Goal: Task Accomplishment & Management: Use online tool/utility

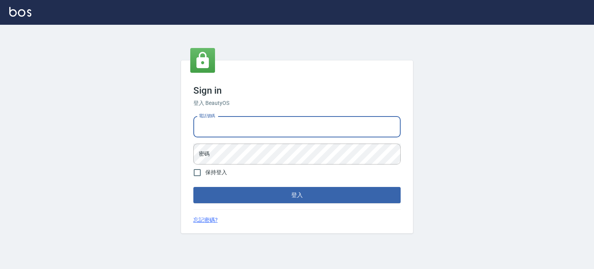
click at [288, 121] on input "電話號碼" at bounding box center [296, 126] width 207 height 21
type input "0977239969"
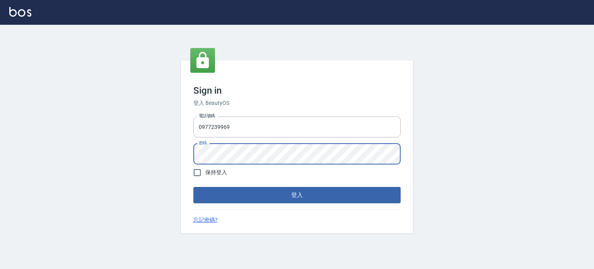
click at [193, 187] on button "登入" at bounding box center [296, 195] width 207 height 16
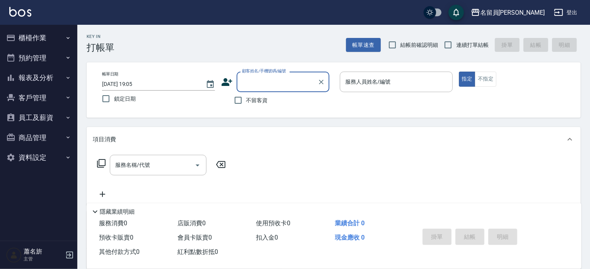
click at [248, 99] on span "不留客資" at bounding box center [257, 100] width 22 height 8
click at [246, 99] on input "不留客資" at bounding box center [238, 100] width 16 height 16
checkbox input "true"
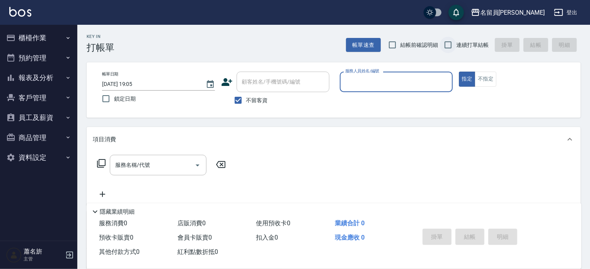
click at [445, 48] on input "連續打單結帳" at bounding box center [448, 45] width 16 height 16
checkbox input "true"
click at [418, 83] on input "服務人員姓名/編號" at bounding box center [396, 82] width 106 height 14
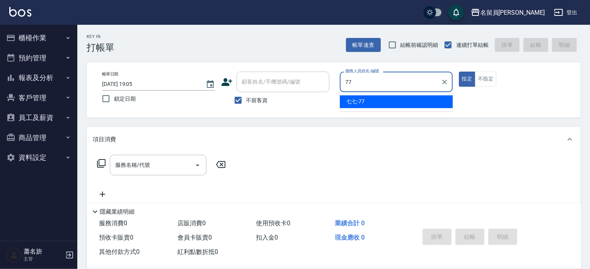
type input "七七-77"
type button "true"
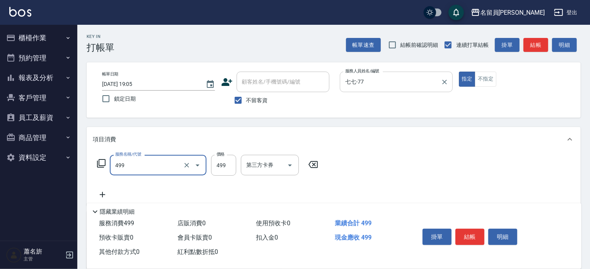
type input "去角質洗髮(499)"
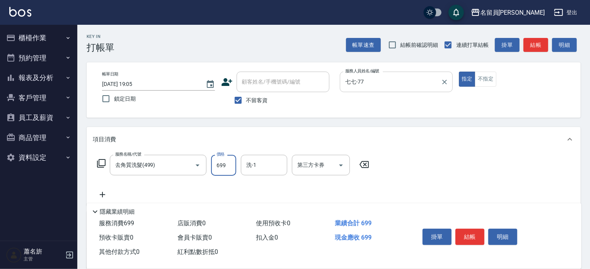
type input "699"
type input "[PERSON_NAME]-17"
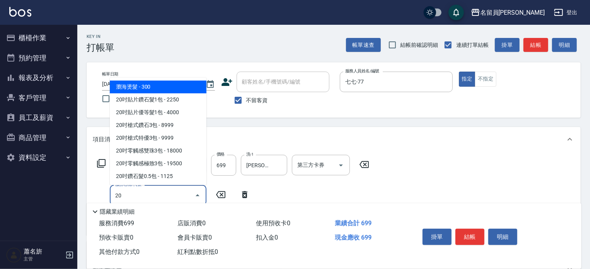
type input "2"
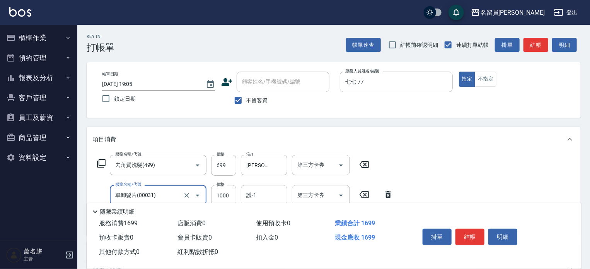
type input "單卸髮片(00031)"
type input "2000"
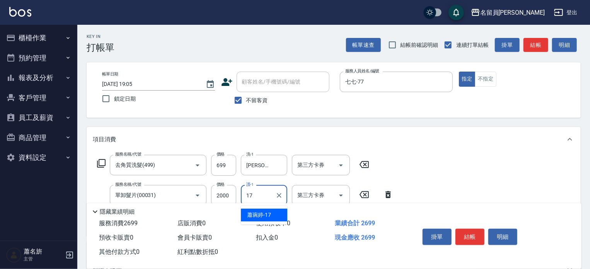
type input "[PERSON_NAME]-17"
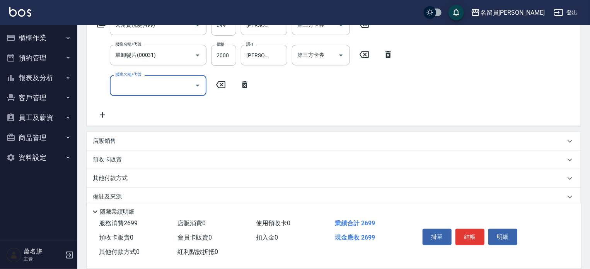
scroll to position [150, 0]
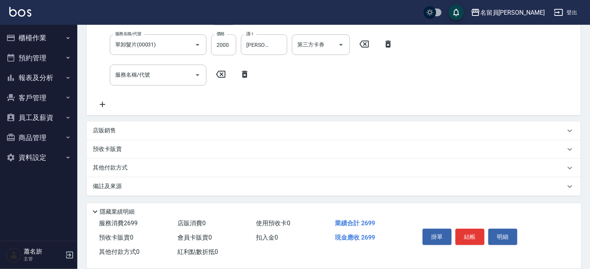
click at [220, 119] on div "項目消費 服務名稱/代號 去角質洗髮(499) 服務名稱/代號 價格 699 價格 洗-1 [PERSON_NAME]-17 洗-1 第三方卡券 第三方卡券 …" at bounding box center [334, 85] width 494 height 219
drag, startPoint x: 215, startPoint y: 129, endPoint x: 231, endPoint y: 100, distance: 33.2
click at [216, 129] on div "店販銷售" at bounding box center [329, 130] width 473 height 8
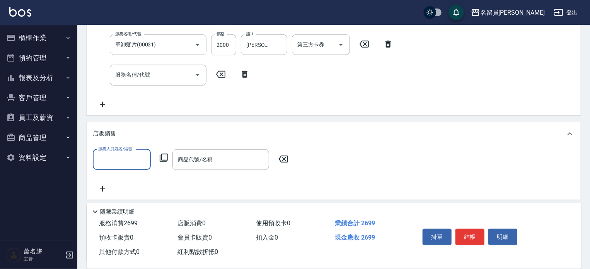
scroll to position [0, 0]
type input "七七-77"
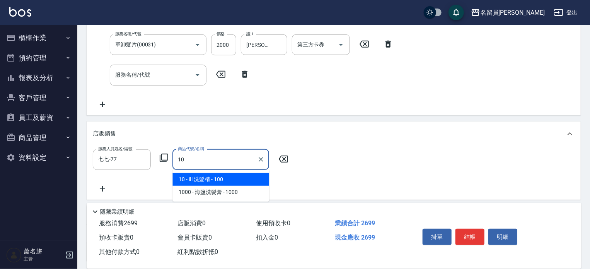
type input "iH洗髮精"
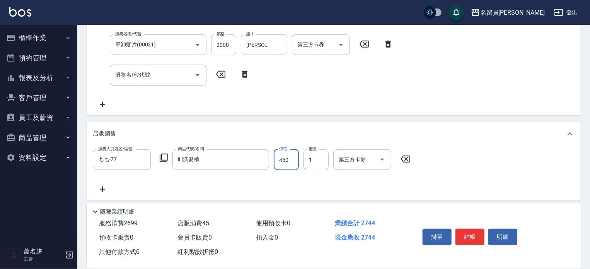
type input "450"
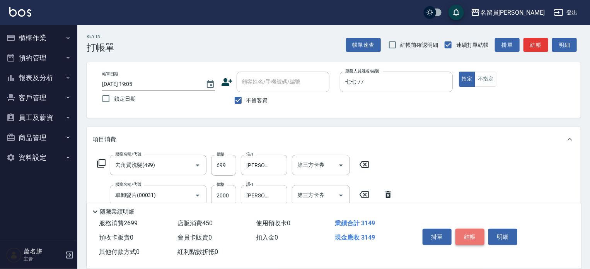
click at [477, 236] on button "結帳" at bounding box center [470, 237] width 29 height 16
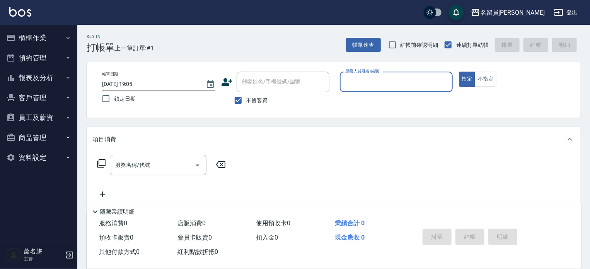
type input "ㄣ"
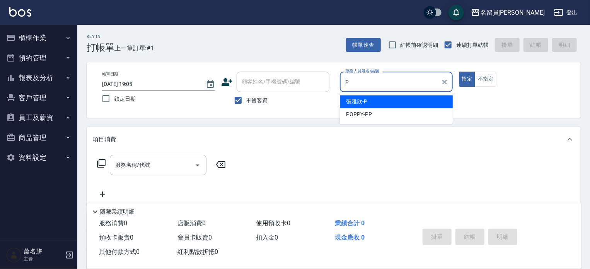
type input "[PERSON_NAME]"
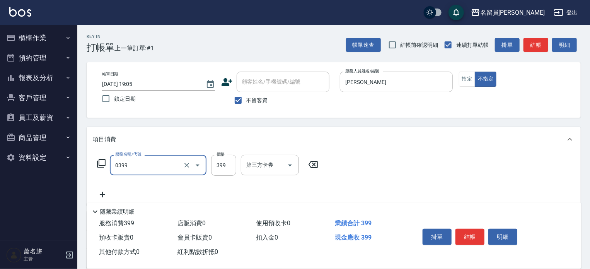
type input "海鹽SPA(0399)"
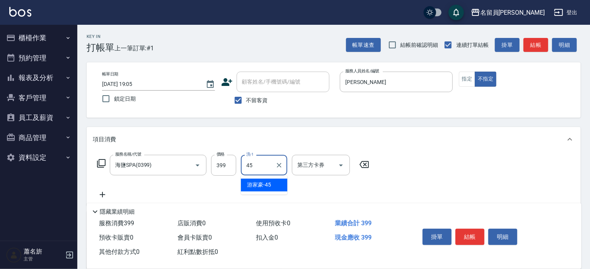
type input "[PERSON_NAME]-45"
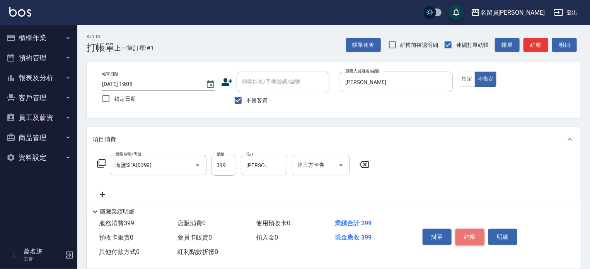
click at [458, 231] on button "結帳" at bounding box center [470, 237] width 29 height 16
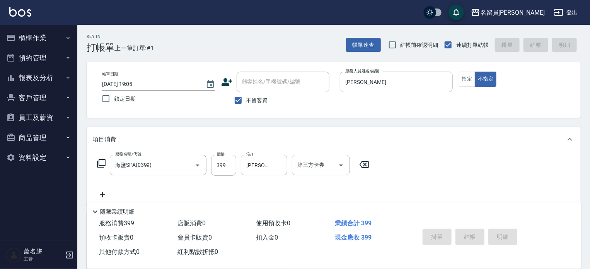
type input "[DATE] 19:06"
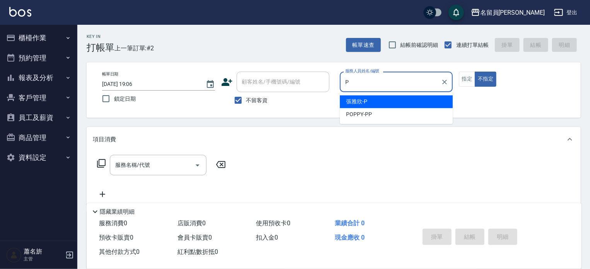
type input "[PERSON_NAME]"
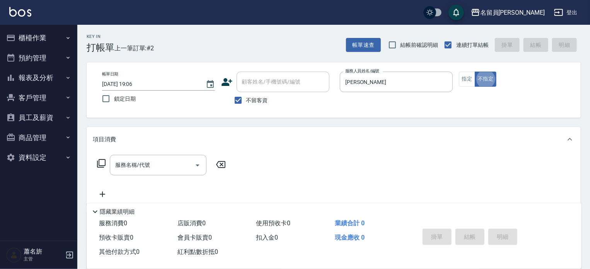
type button "false"
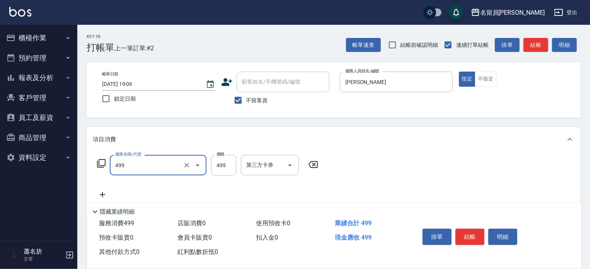
type input "去角質洗髮(499)"
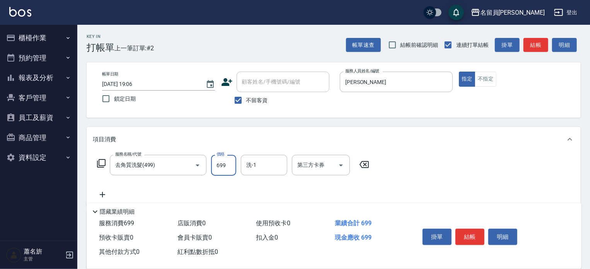
type input "699"
click at [477, 231] on button "結帳" at bounding box center [470, 237] width 29 height 16
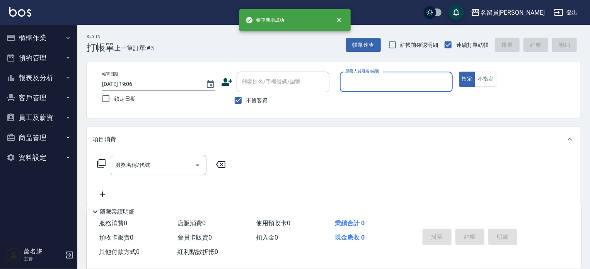
type input "V"
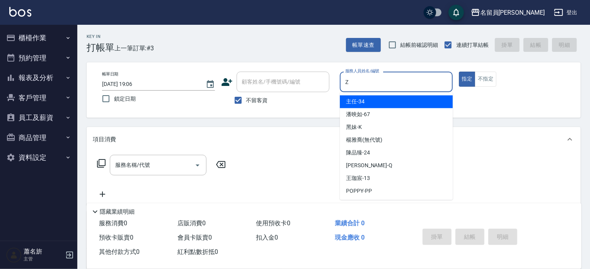
type input "維尼-Z"
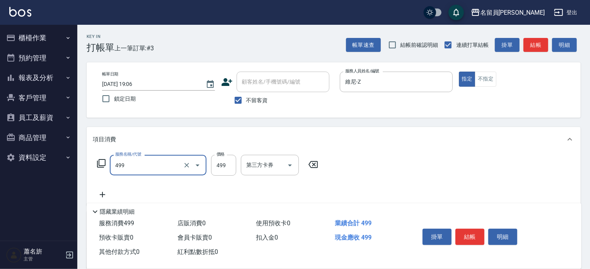
type input "去角質洗髮(499)"
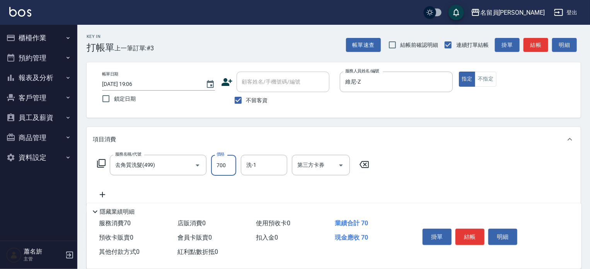
type input "700"
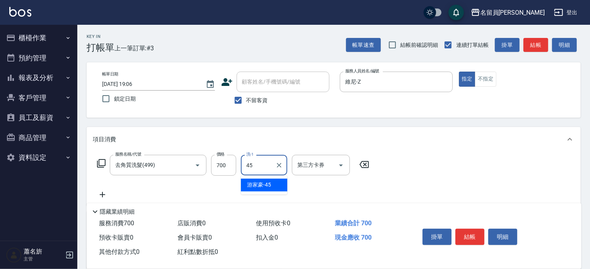
type input "[PERSON_NAME]-45"
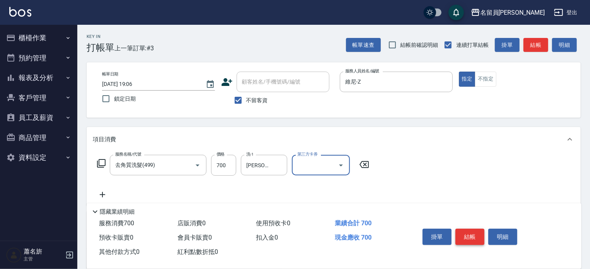
click at [473, 231] on button "結帳" at bounding box center [470, 237] width 29 height 16
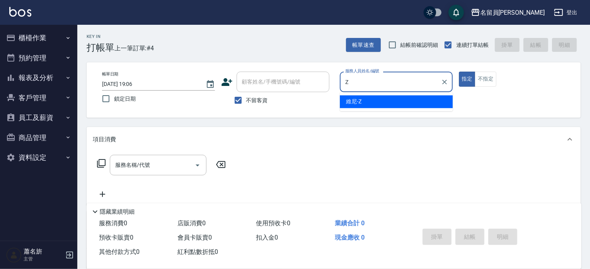
type input "維尼-Z"
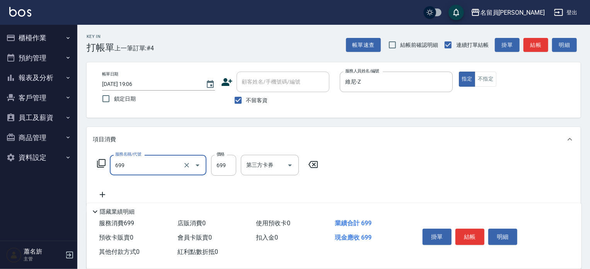
type input "精油洗髮(699)"
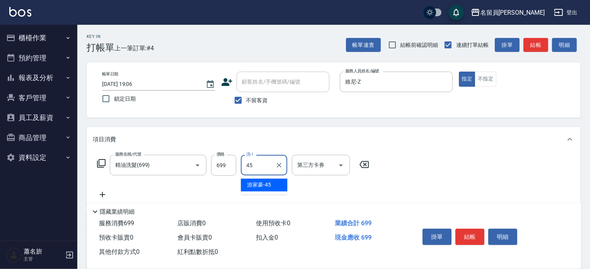
type input "[PERSON_NAME]-45"
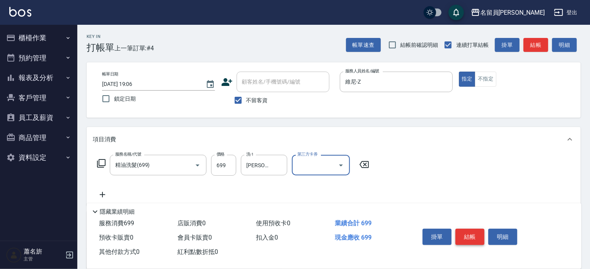
click at [478, 236] on button "結帳" at bounding box center [470, 237] width 29 height 16
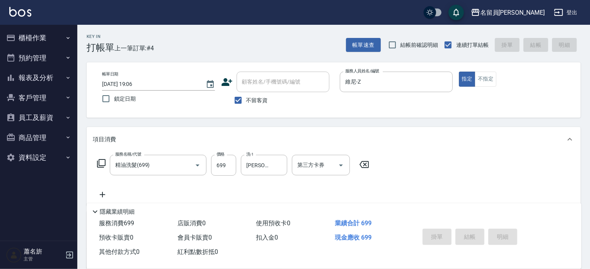
type input "[DATE] 19:07"
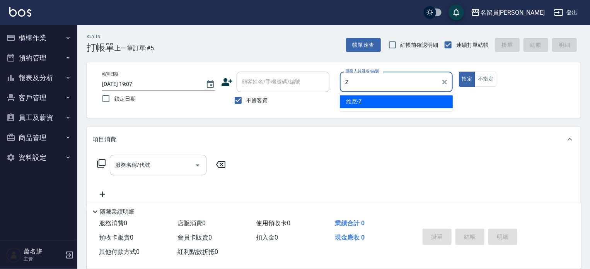
type input "維尼-Z"
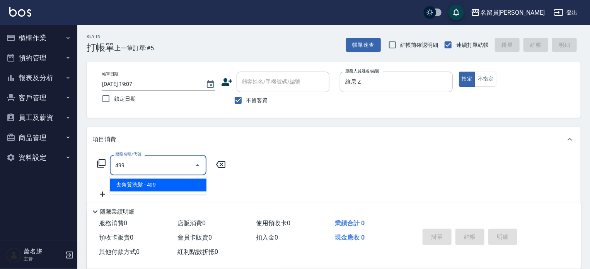
type input "去角質洗髮(499)"
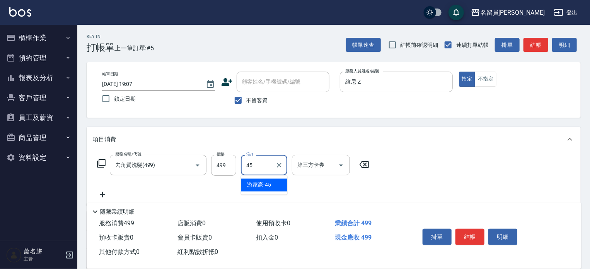
type input "[PERSON_NAME]-45"
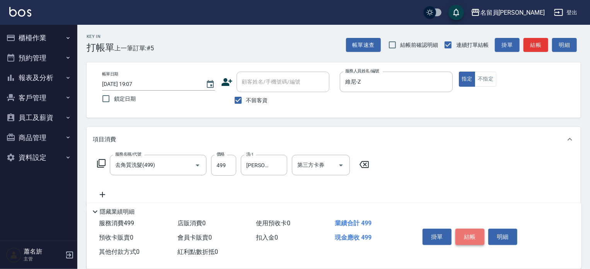
click at [475, 231] on button "結帳" at bounding box center [470, 237] width 29 height 16
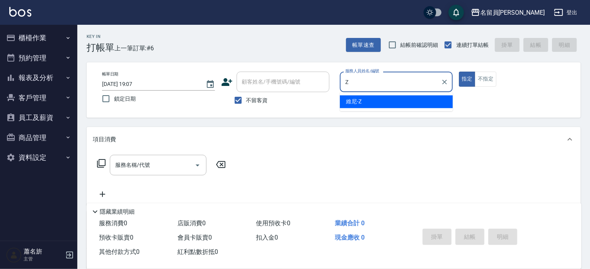
type input "維尼-Z"
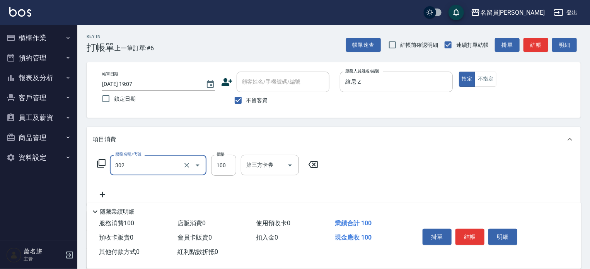
type input "剪髮(302)"
type input "250"
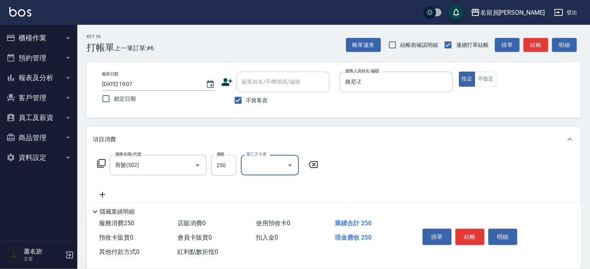
click at [468, 229] on button "結帳" at bounding box center [470, 237] width 29 height 16
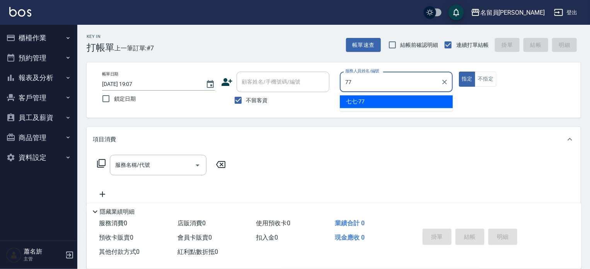
type input "七七-77"
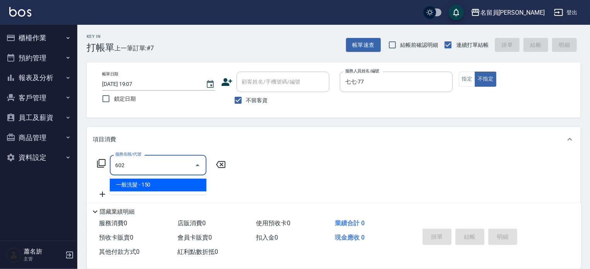
type input "一般洗髮(602)"
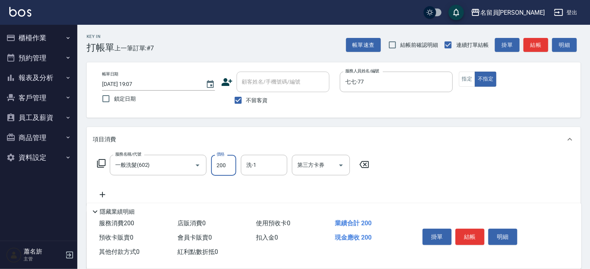
type input "200"
type input "[PERSON_NAME]-45"
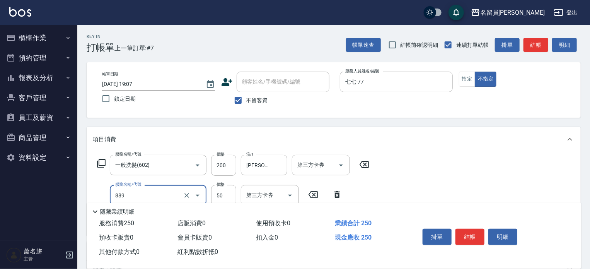
type input "精油(889)"
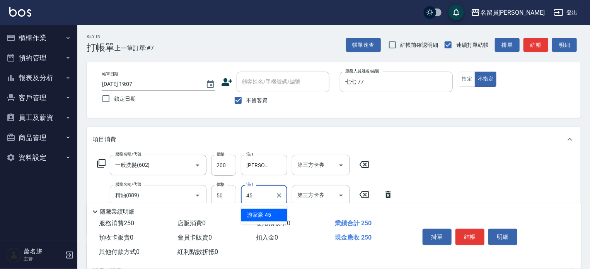
type input "[PERSON_NAME]-45"
click at [479, 234] on button "結帳" at bounding box center [470, 237] width 29 height 16
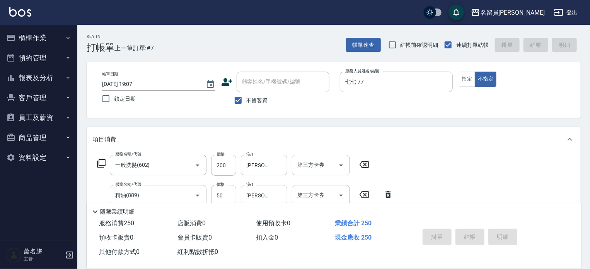
type input "[DATE] 19:08"
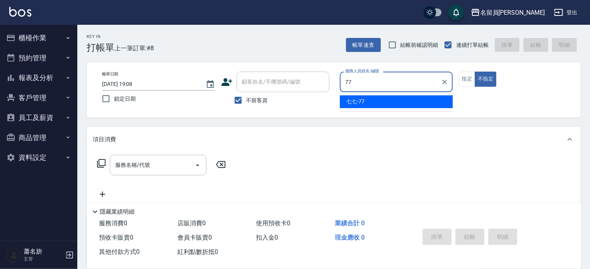
type input "七七-77"
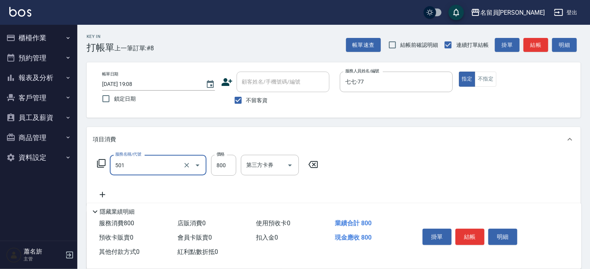
type input "染髮(501)"
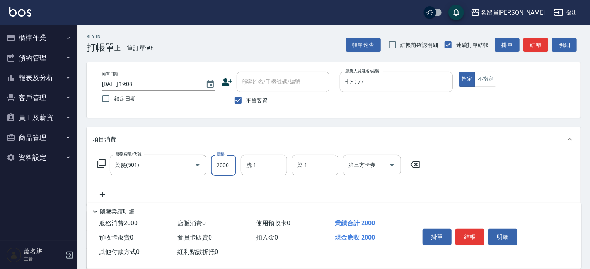
type input "2000"
type input "[PERSON_NAME]-17"
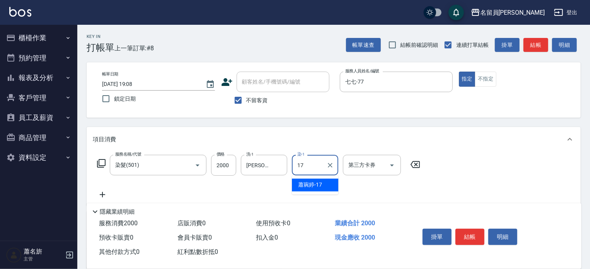
type input "[PERSON_NAME]-17"
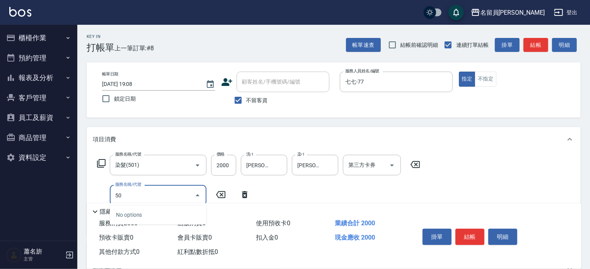
type input "5"
click at [165, 193] on input "服務名稱/代號" at bounding box center [152, 195] width 78 height 14
click at [96, 162] on div "服務名稱/代號 染髮(501) 服務名稱/代號 價格 2000 價格 洗-1 [PERSON_NAME]-17 洗-1 染-1 [PERSON_NAME]-1…" at bounding box center [259, 165] width 332 height 21
click at [96, 166] on div "服務名稱/代號 染髮(501) 服務名稱/代號 價格 2000 價格 洗-1 [PERSON_NAME]-17 洗-1 染-1 [PERSON_NAME]-1…" at bounding box center [259, 165] width 332 height 21
click at [97, 165] on icon at bounding box center [101, 163] width 9 height 9
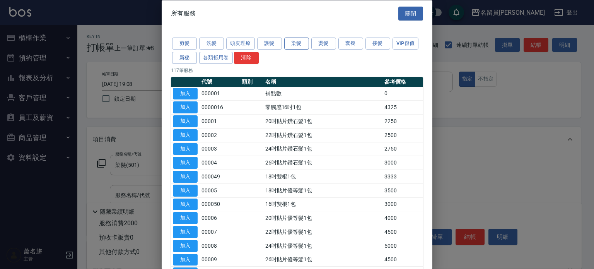
click at [292, 45] on button "染髮" at bounding box center [296, 44] width 25 height 12
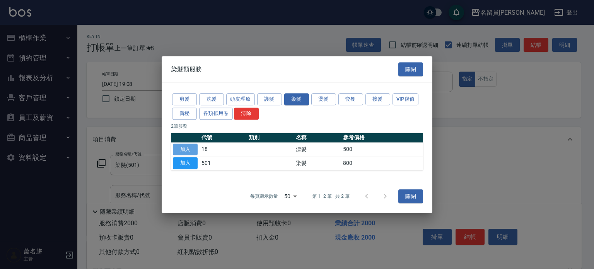
click at [192, 147] on button "加入" at bounding box center [185, 150] width 25 height 12
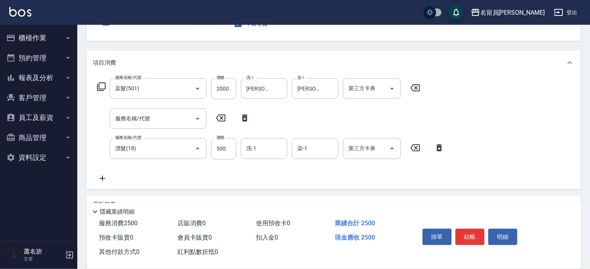
scroll to position [77, 0]
click at [254, 146] on div "洗-1 洗-1" at bounding box center [264, 147] width 46 height 21
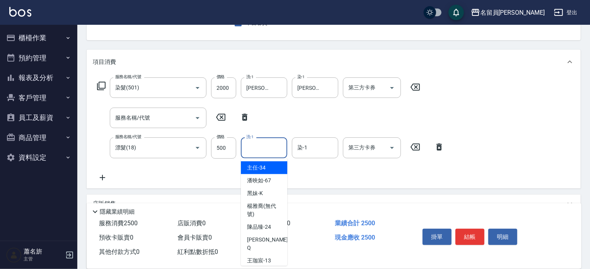
type input "主任-34"
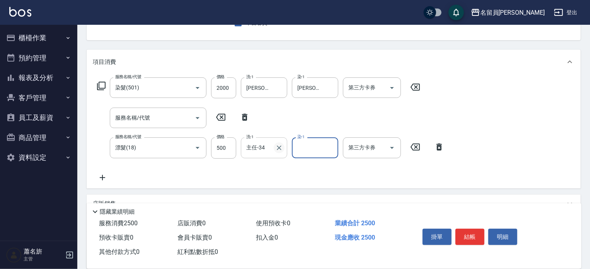
click at [277, 146] on icon "Clear" at bounding box center [279, 147] width 5 height 5
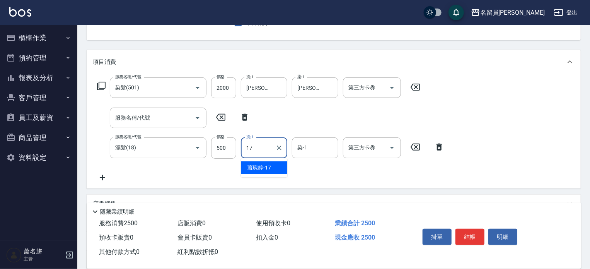
type input "[PERSON_NAME]-17"
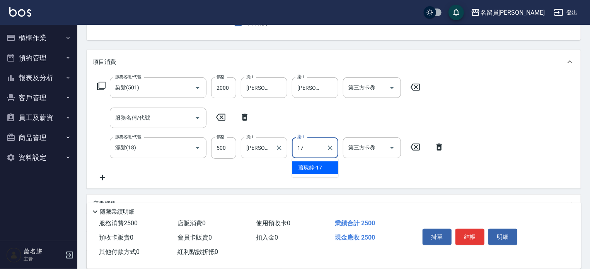
type input "[PERSON_NAME]-17"
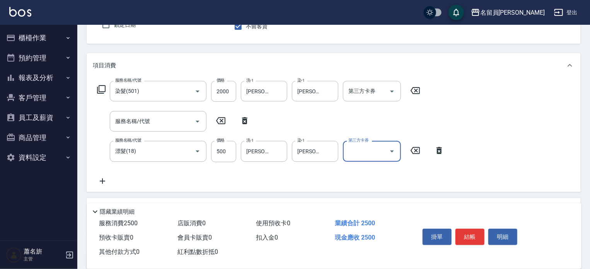
scroll to position [0, 0]
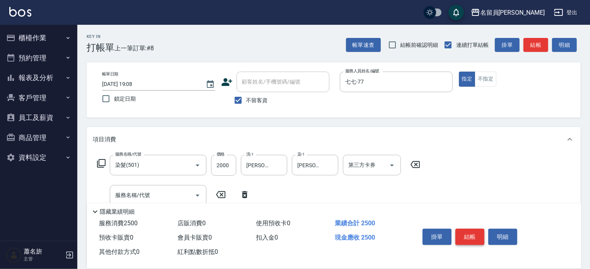
click at [469, 241] on button "結帳" at bounding box center [470, 237] width 29 height 16
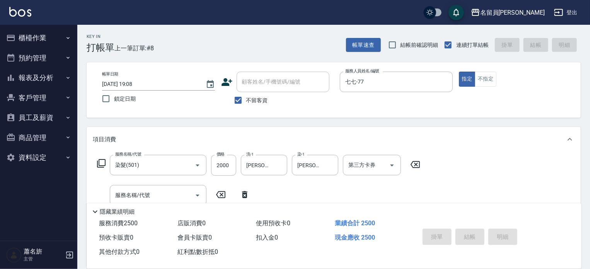
type input "[DATE] 19:09"
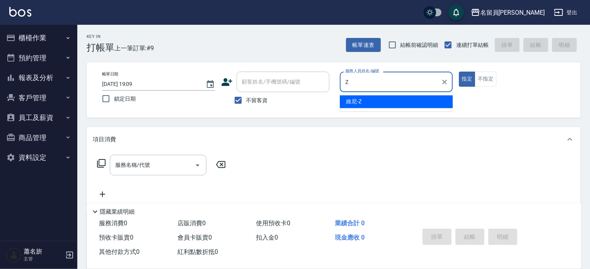
type input "維尼-Z"
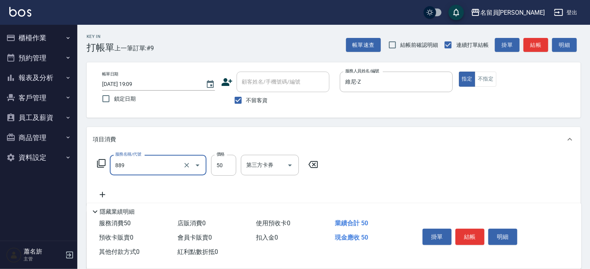
type input "精油(889)"
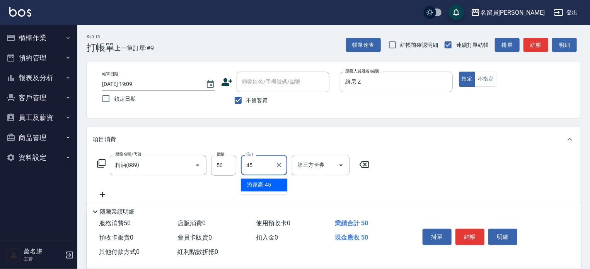
type input "[PERSON_NAME]-45"
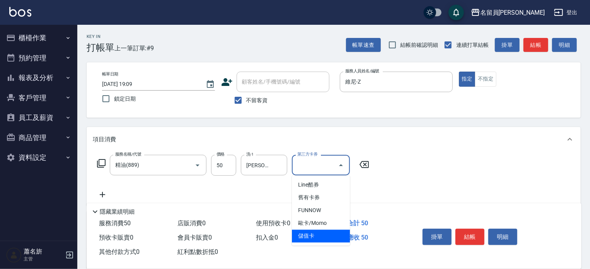
type input "儲值卡"
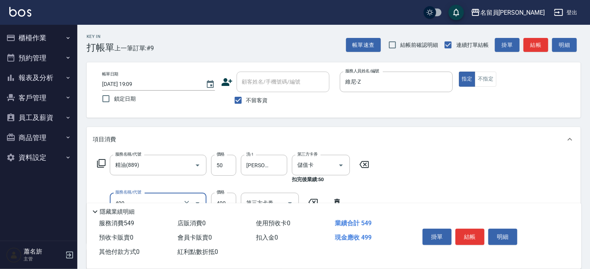
type input "去角質洗髮(499)"
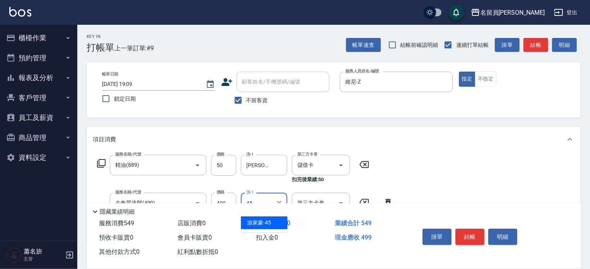
type input "[PERSON_NAME]-45"
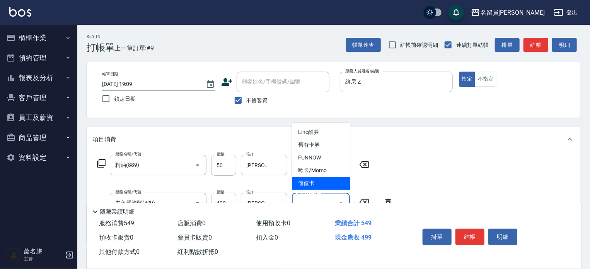
type input "儲值卡"
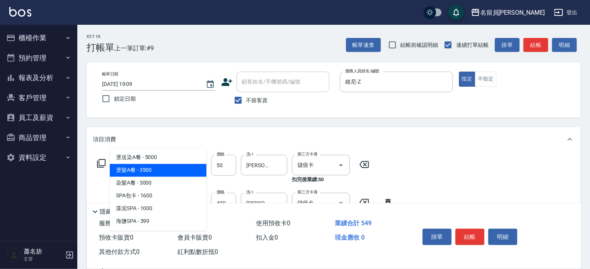
type input "燙髮A餐(30)"
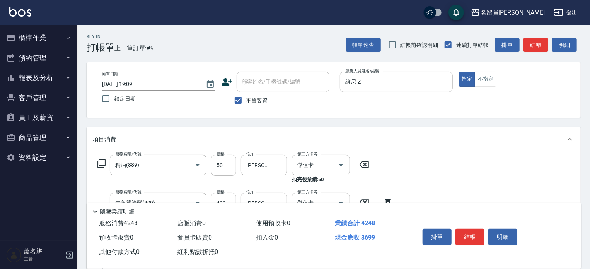
type input "3699"
type input "[PERSON_NAME]-45"
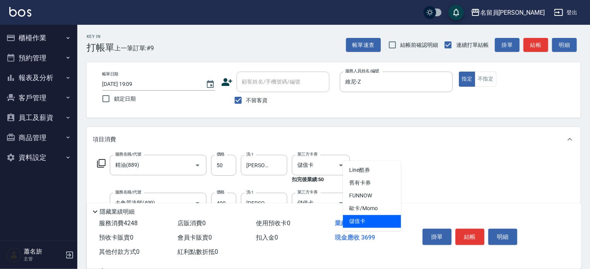
type input "儲值卡"
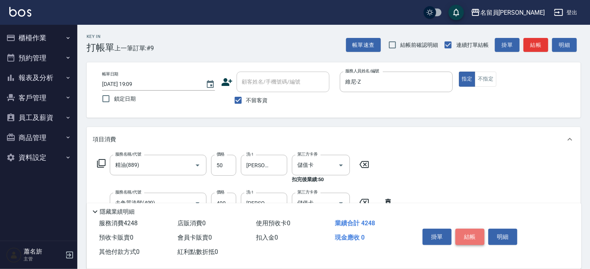
click at [473, 234] on button "結帳" at bounding box center [470, 237] width 29 height 16
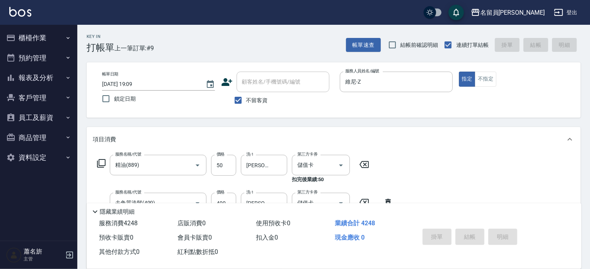
type input "[DATE] 19:10"
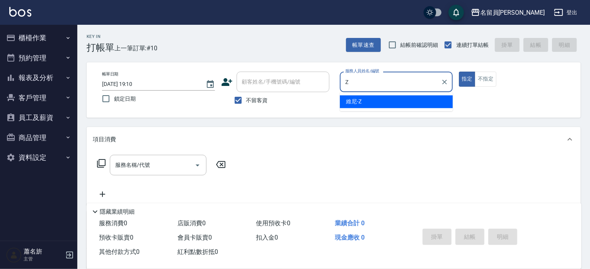
type input "維尼-Z"
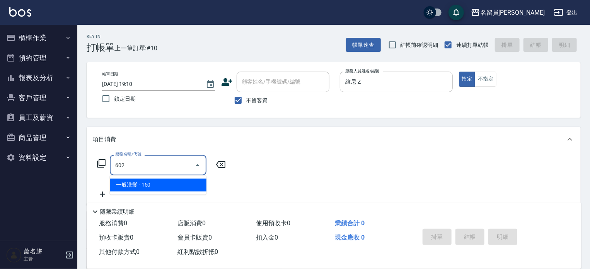
type input "一般洗髮(602)"
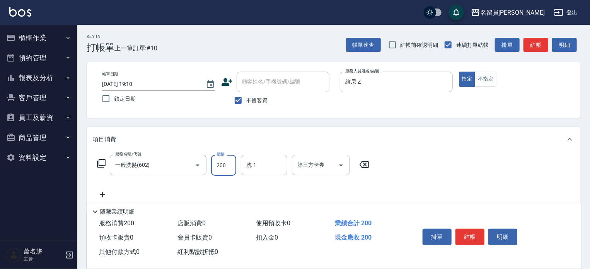
type input "200"
type input "[PERSON_NAME]-45"
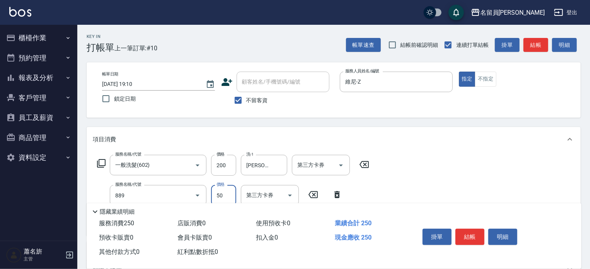
type input "精油(889)"
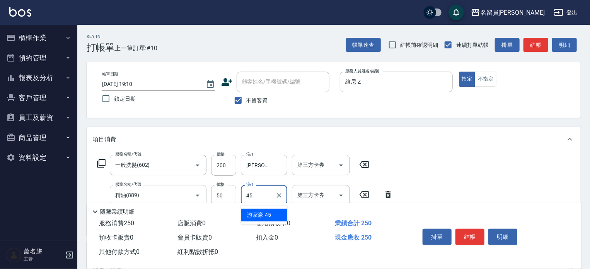
type input "[PERSON_NAME]-45"
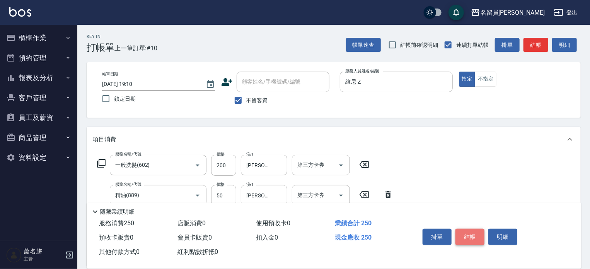
click at [473, 236] on button "結帳" at bounding box center [470, 237] width 29 height 16
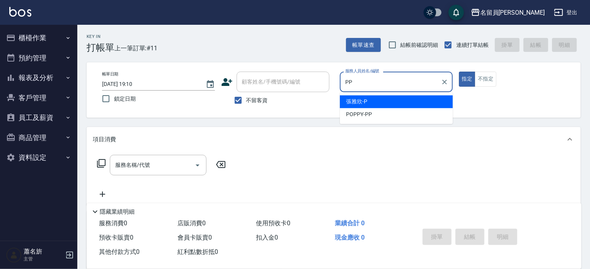
type input "POPPY-PP"
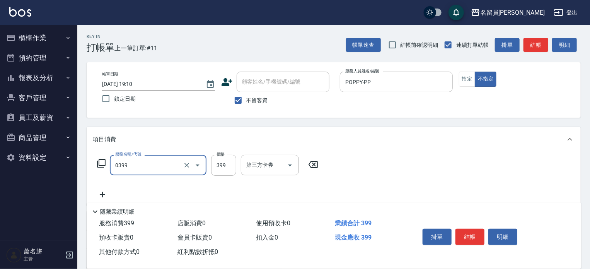
type input "海鹽SPA(0399)"
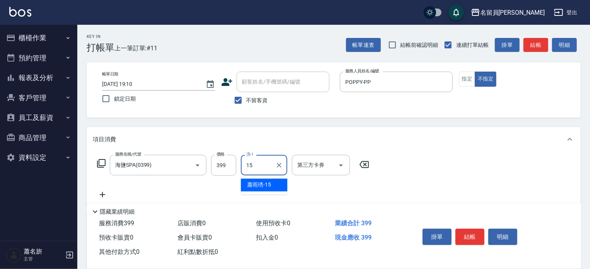
type input "[PERSON_NAME]-15"
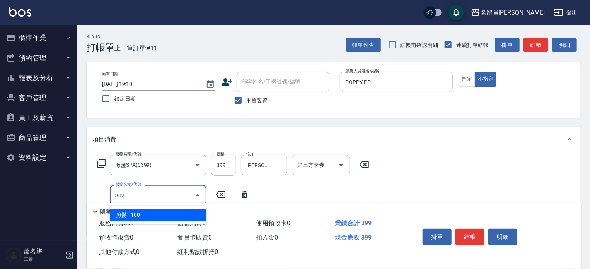
type input "剪髮(302)"
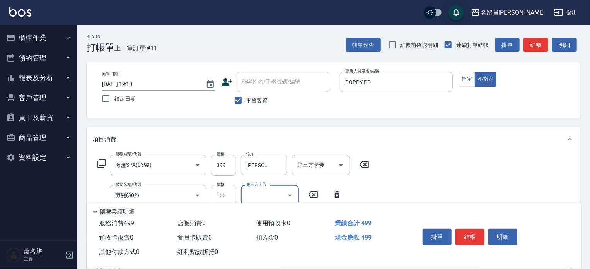
click at [221, 190] on input "100" at bounding box center [223, 195] width 25 height 21
type input "180"
click at [465, 231] on button "結帳" at bounding box center [470, 237] width 29 height 16
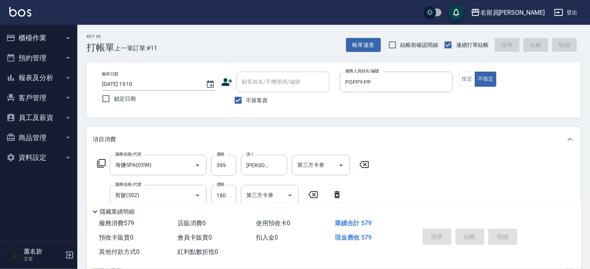
type input "[DATE] 19:11"
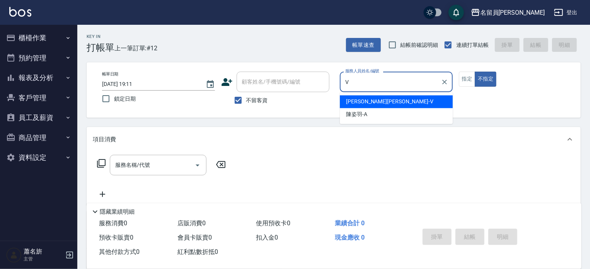
type input "[PERSON_NAME][PERSON_NAME]-V"
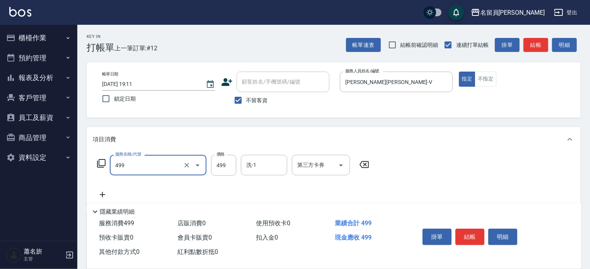
type input "去角質洗髮(499)"
type input "799"
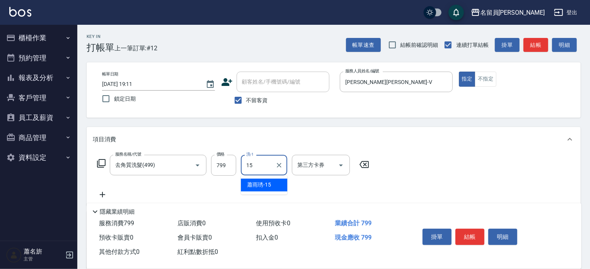
type input "[PERSON_NAME]-15"
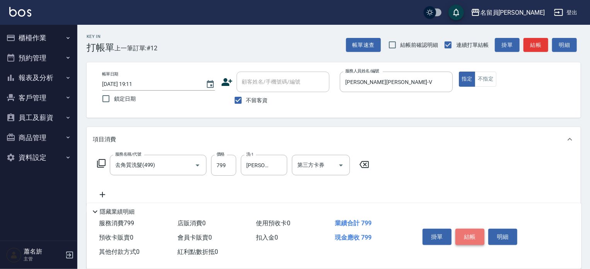
click at [480, 238] on button "結帳" at bounding box center [470, 237] width 29 height 16
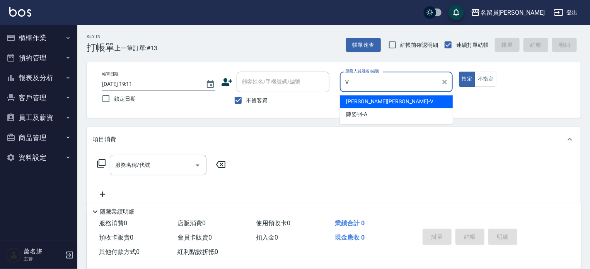
type input "[PERSON_NAME][PERSON_NAME]-V"
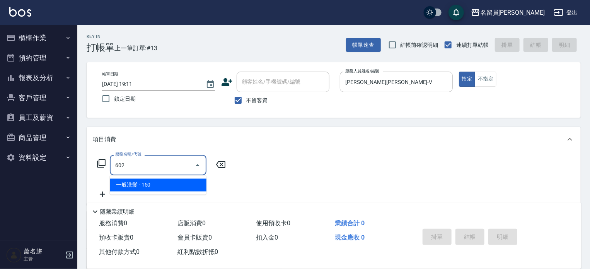
type input "一般洗髮(602)"
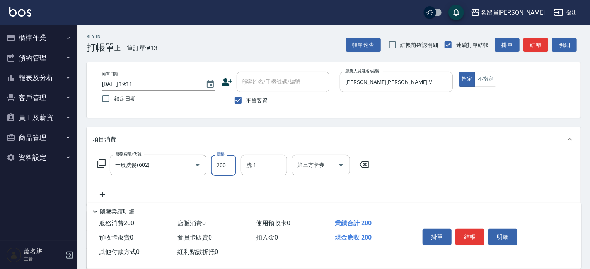
type input "200"
type input "[PERSON_NAME]-15"
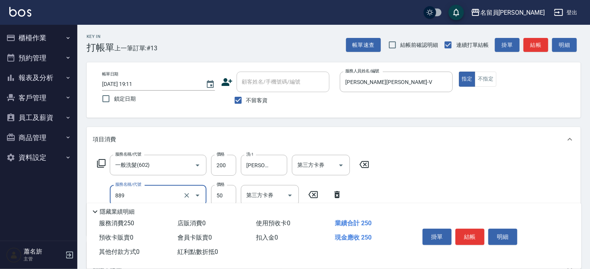
type input "精油(889)"
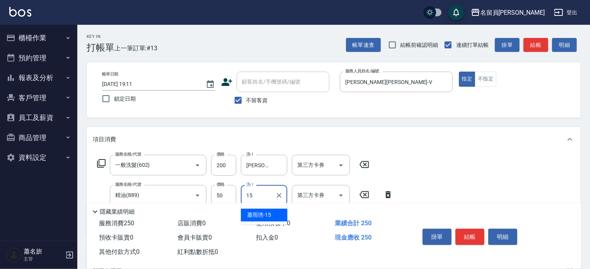
type input "[PERSON_NAME]-15"
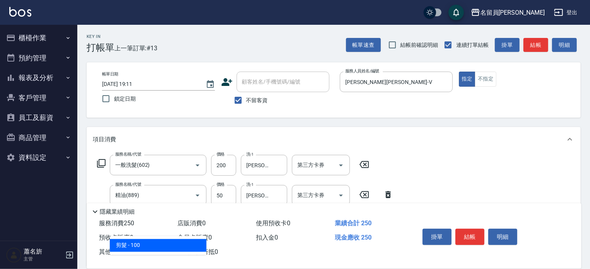
type input "剪髮(302)"
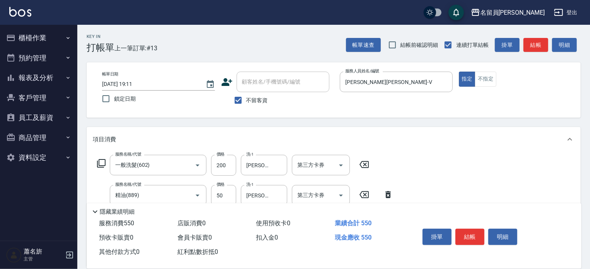
type input "300"
click at [478, 234] on button "結帳" at bounding box center [470, 237] width 29 height 16
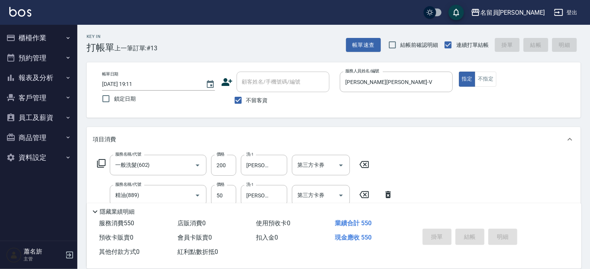
type input "[DATE] 19:12"
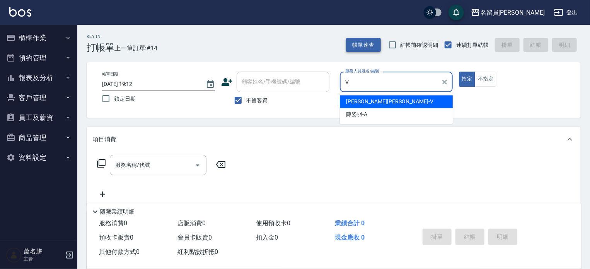
type input "[PERSON_NAME][PERSON_NAME]-V"
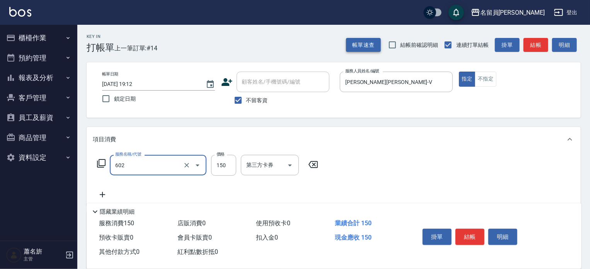
type input "一般洗髮(602)"
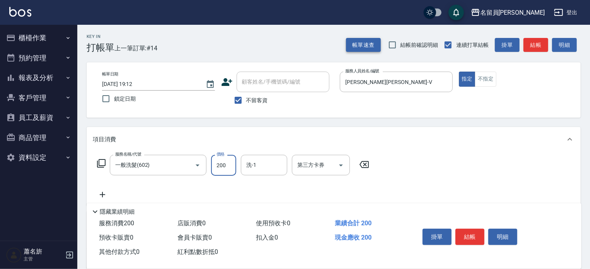
type input "200"
type input "[PERSON_NAME]-15"
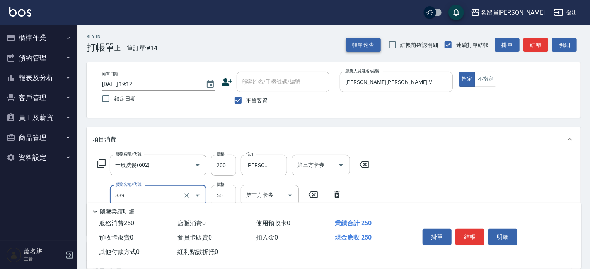
type input "精油(889)"
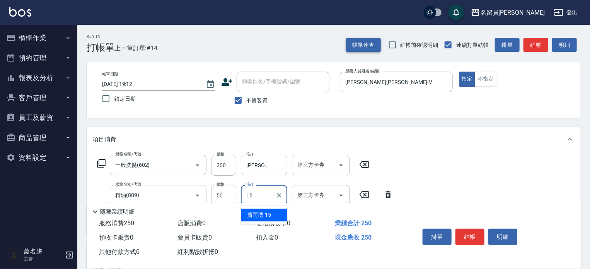
type input "[PERSON_NAME]-15"
type input "瞬間保養(415)"
type input "50"
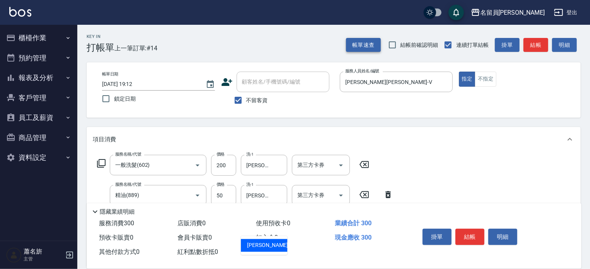
type input "2"
type input "[PERSON_NAME]-15"
type input "剪髮(302)"
type input "300"
click at [462, 232] on button "結帳" at bounding box center [470, 237] width 29 height 16
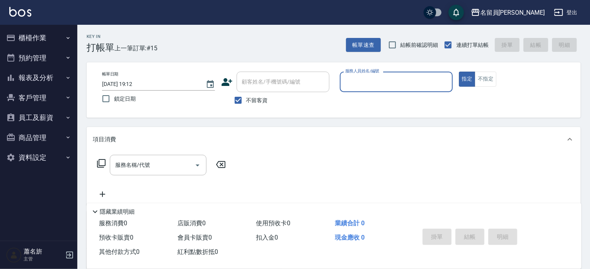
click at [370, 52] on div "帳單速查 結帳前確認明細 連續打單結帳 掛單 結帳 明細" at bounding box center [463, 45] width 235 height 16
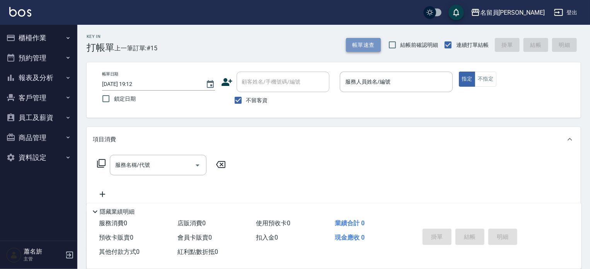
click at [370, 49] on button "帳單速查" at bounding box center [363, 45] width 35 height 14
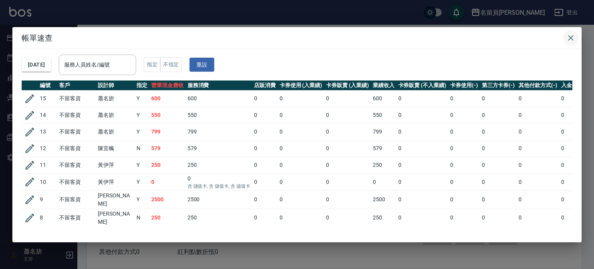
click at [572, 38] on icon "button" at bounding box center [570, 37] width 5 height 5
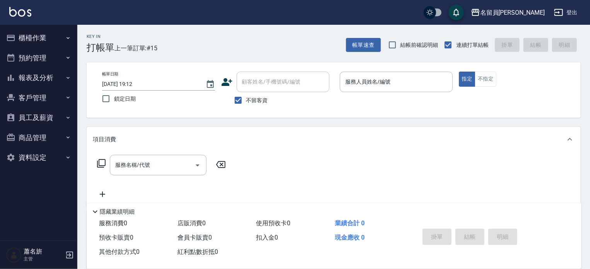
click at [346, 38] on button "帳單速查" at bounding box center [363, 45] width 35 height 14
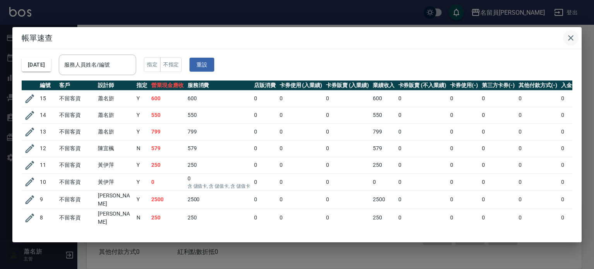
click at [576, 44] on h2 "帳單速查" at bounding box center [296, 38] width 569 height 22
click at [572, 43] on button "button" at bounding box center [570, 37] width 15 height 15
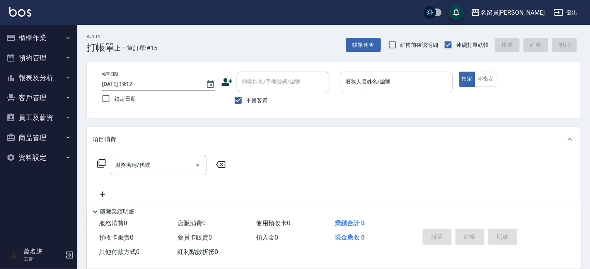
click at [426, 83] on input "服務人員姓名/編號" at bounding box center [396, 82] width 106 height 14
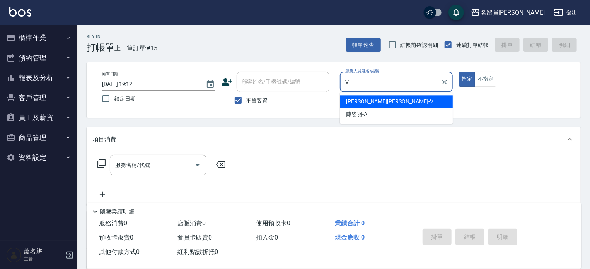
type input "[PERSON_NAME][PERSON_NAME]-V"
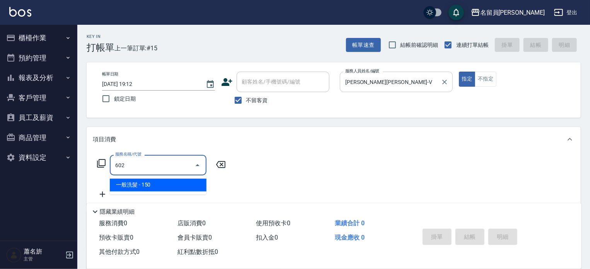
type input "一般洗髮(602)"
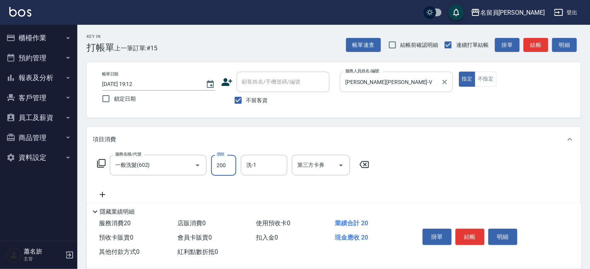
type input "200"
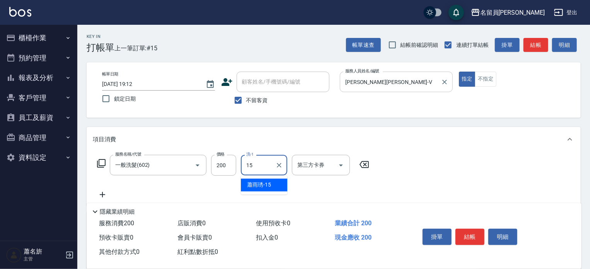
type input "[PERSON_NAME]-15"
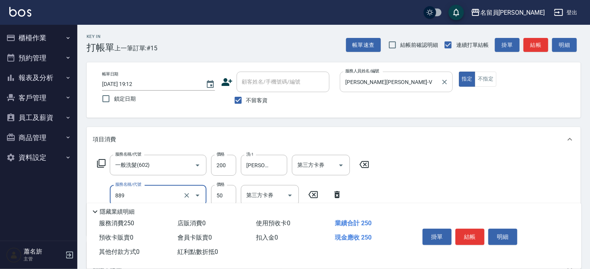
type input "精油(889)"
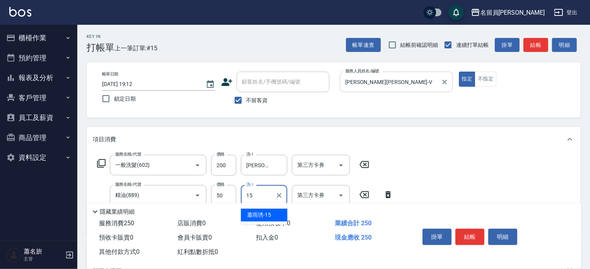
type input "[PERSON_NAME]-15"
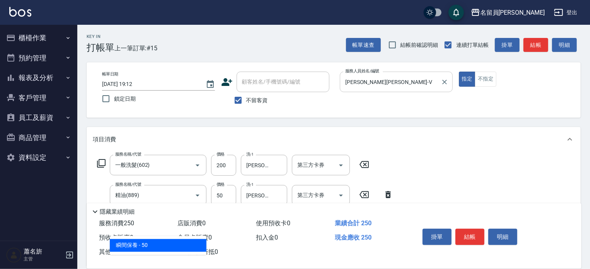
type input "瞬間保養(415)"
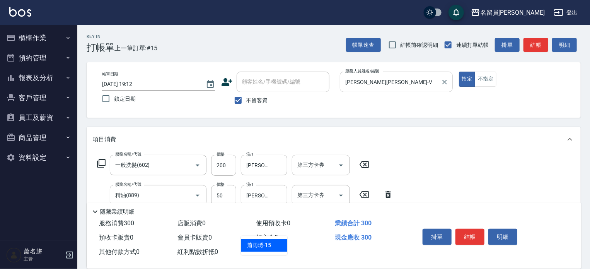
type input "[PERSON_NAME]-15"
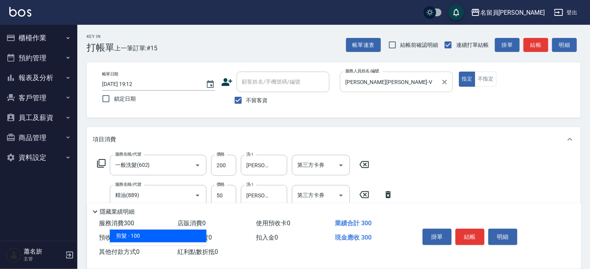
type input "剪髮(302)"
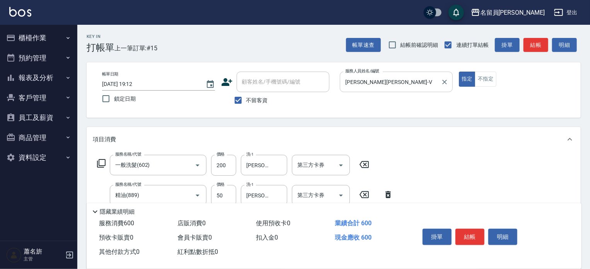
type input "300"
click at [473, 242] on button "結帳" at bounding box center [470, 237] width 29 height 16
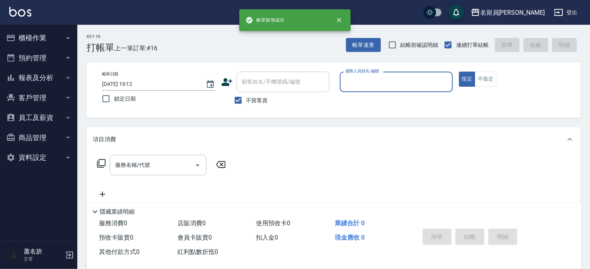
click at [1, 48] on nav "櫃檯作業 打帳單 帳單列表 現金收支登錄 材料自購登錄 每日結帳 排班表 現場電腦打卡 預約管理 預約管理 單日預約紀錄 單週預約紀錄 報表及分析 報表目錄 …" at bounding box center [38, 133] width 77 height 216
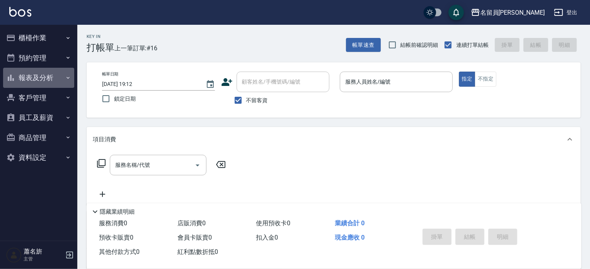
click at [21, 77] on button "報表及分析" at bounding box center [38, 78] width 71 height 20
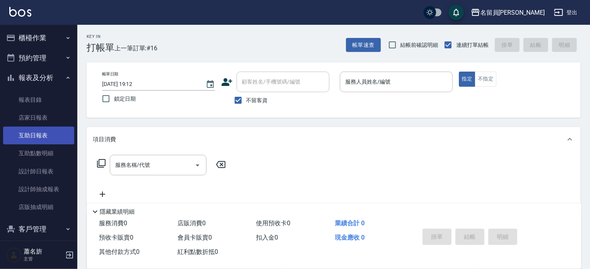
click at [44, 137] on link "互助日報表" at bounding box center [38, 135] width 71 height 18
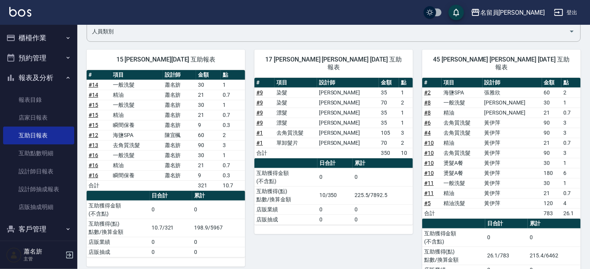
scroll to position [77, 0]
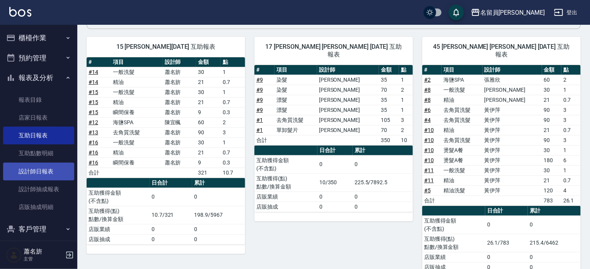
click at [36, 170] on link "設計師日報表" at bounding box center [38, 171] width 71 height 18
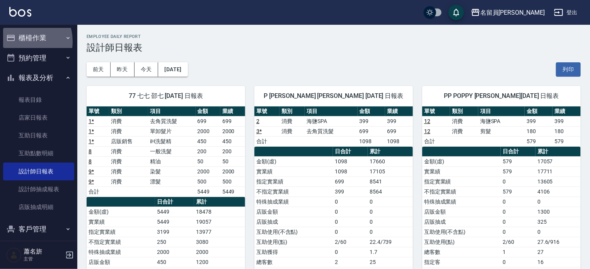
click at [22, 41] on button "櫃檯作業" at bounding box center [38, 38] width 71 height 20
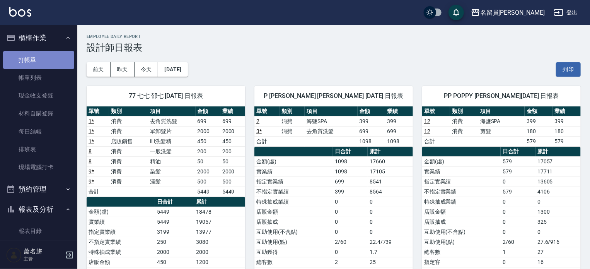
click at [52, 56] on link "打帳單" at bounding box center [38, 60] width 71 height 18
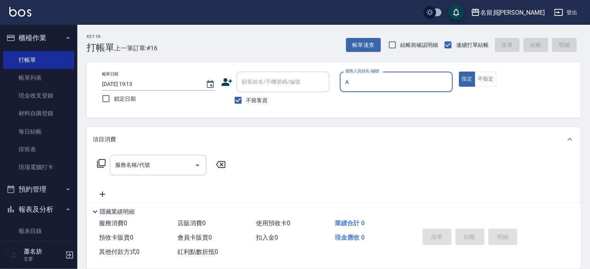
type input "[PERSON_NAME]"
type button "true"
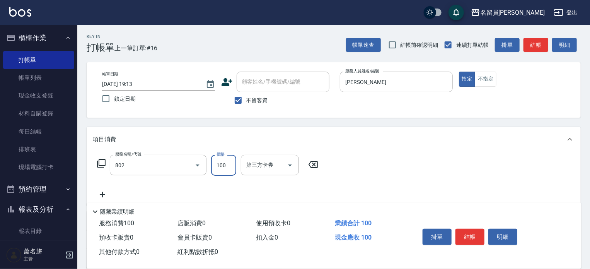
type input "VIP儲值(802)"
type input "10000"
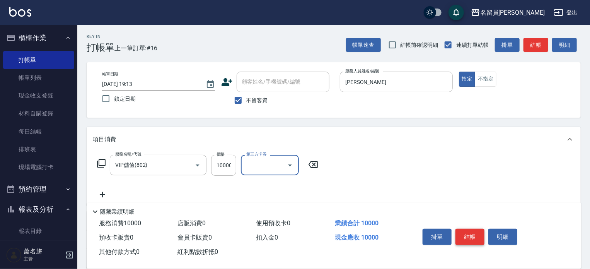
click at [468, 236] on button "結帳" at bounding box center [470, 237] width 29 height 16
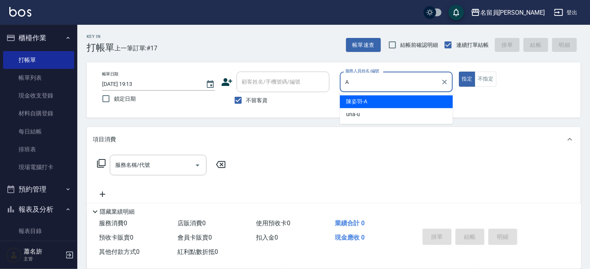
type input "[PERSON_NAME]"
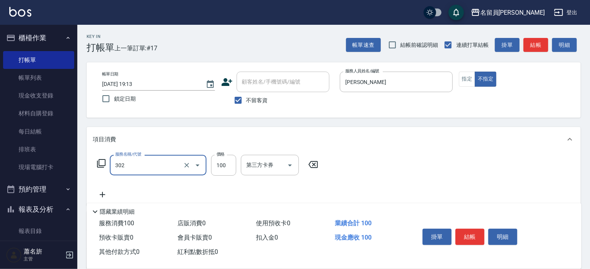
type input "剪髮(302)"
type input "230"
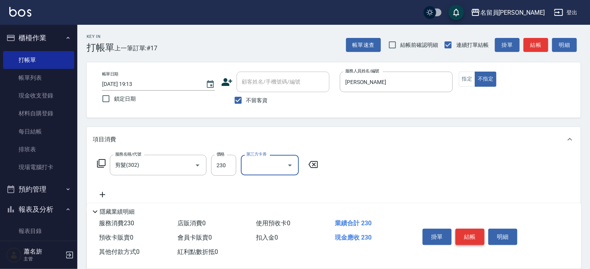
click at [468, 231] on button "結帳" at bounding box center [470, 237] width 29 height 16
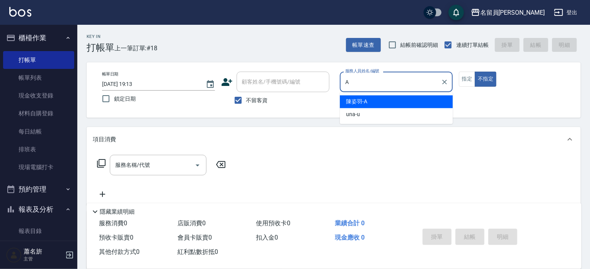
type input "[PERSON_NAME]"
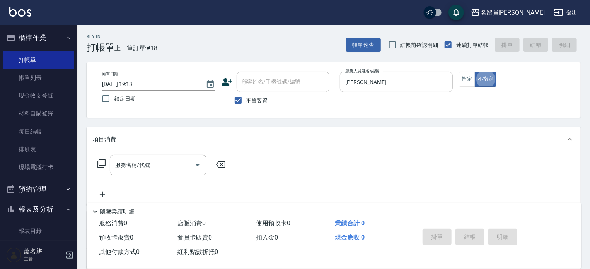
type button "false"
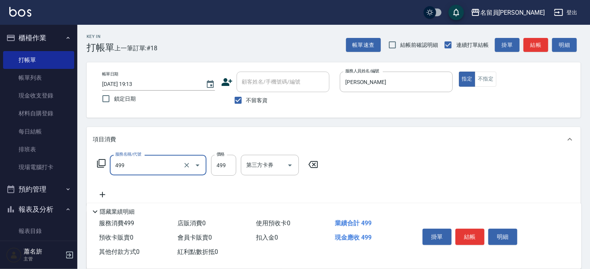
type input "去角質洗髮(499)"
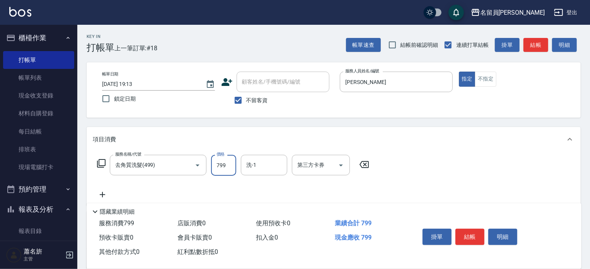
type input "799"
type input "[PERSON_NAME]-17"
click at [467, 232] on button "結帳" at bounding box center [470, 237] width 29 height 16
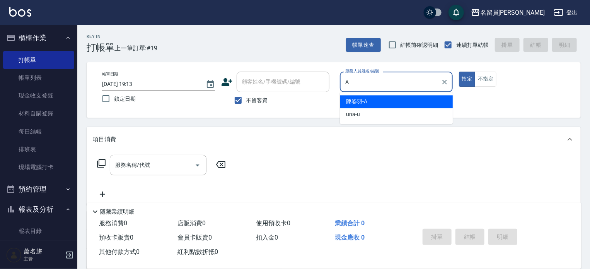
type input "[PERSON_NAME]"
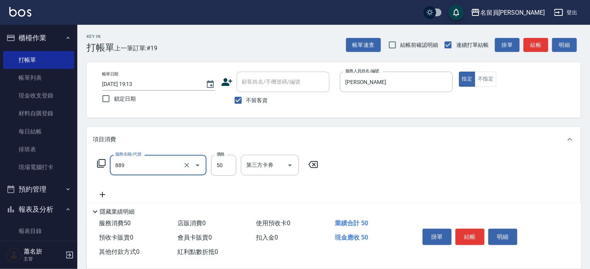
type input "精油(889)"
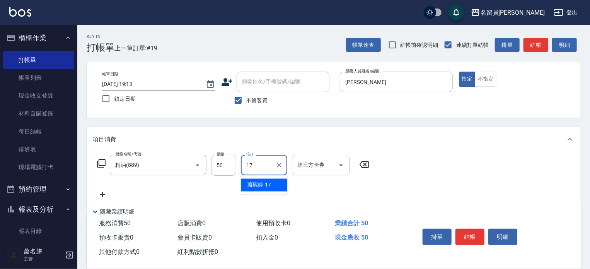
type input "[PERSON_NAME]-17"
click at [105, 164] on icon at bounding box center [101, 163] width 9 height 9
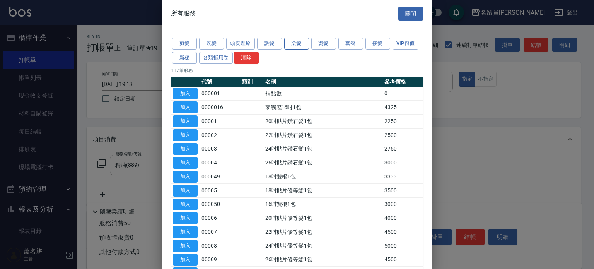
click at [300, 40] on button "染髮" at bounding box center [296, 44] width 25 height 12
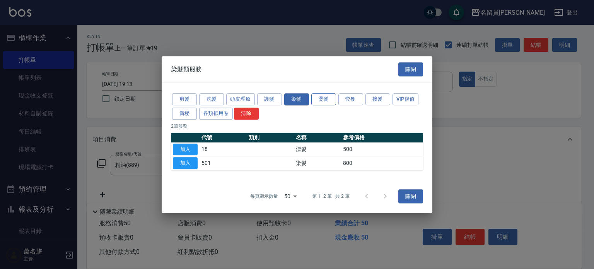
click at [326, 96] on button "燙髮" at bounding box center [323, 99] width 25 height 12
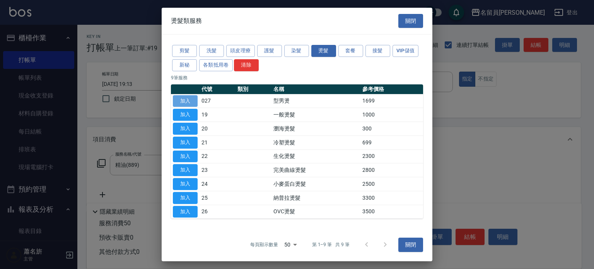
click at [190, 97] on button "加入" at bounding box center [185, 101] width 25 height 12
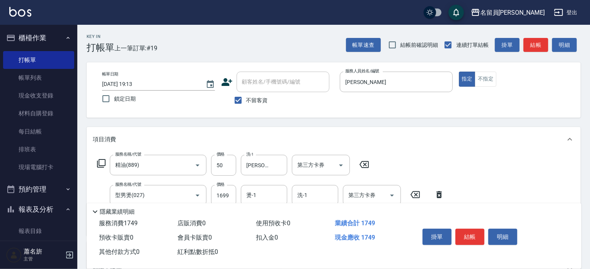
click at [231, 184] on div "服務名稱/代號 精油(889) 服務名稱/代號 價格 50 價格 洗-1 [PERSON_NAME]-17 洗-1 第三方卡券 第三方卡券 服務名稱/代號 型…" at bounding box center [271, 192] width 356 height 75
type input "1499"
type input "[PERSON_NAME]-17"
click at [462, 236] on button "結帳" at bounding box center [470, 237] width 29 height 16
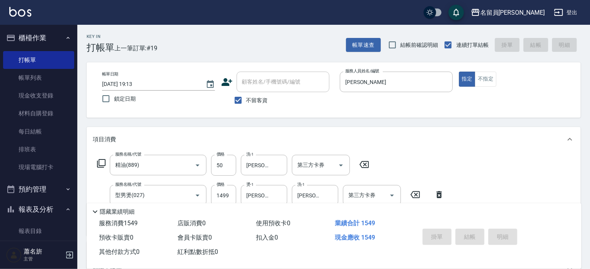
type input "[DATE] 19:14"
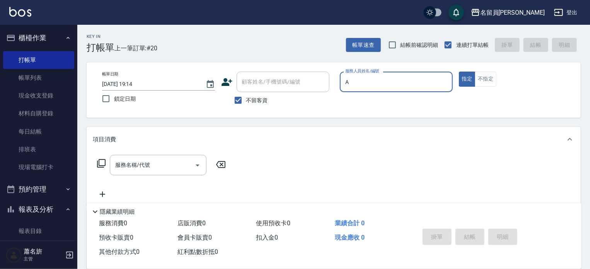
type input "[PERSON_NAME]"
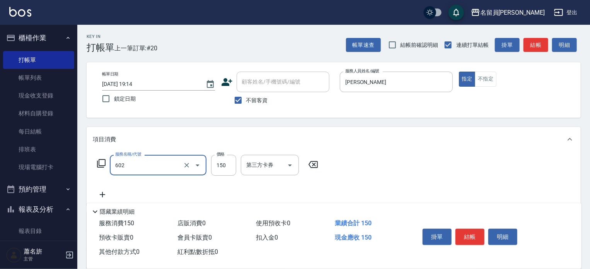
type input "一般洗髮(602)"
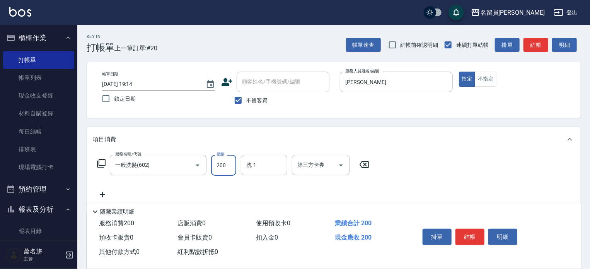
type input "200"
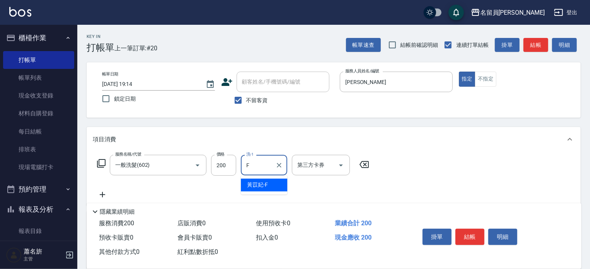
type input "[PERSON_NAME]-F"
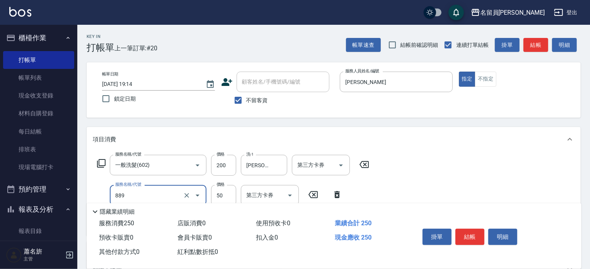
type input "精油(889)"
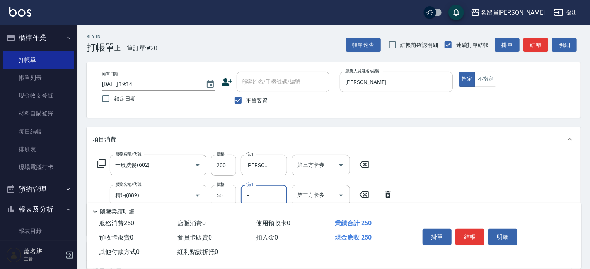
type input "[PERSON_NAME]-F"
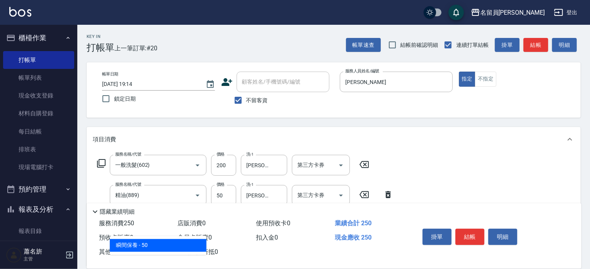
type input "瞬間保養(415)"
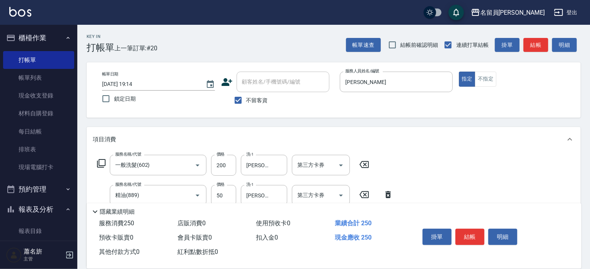
type input "0"
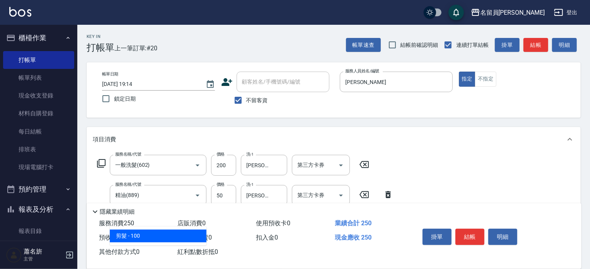
type input "剪髮(302)"
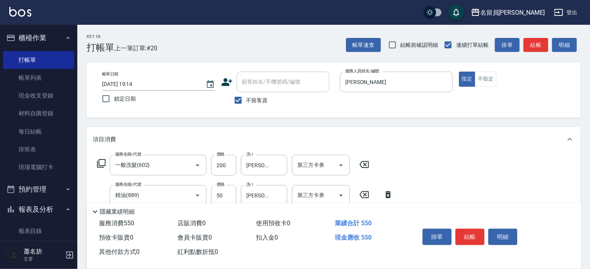
type input "300"
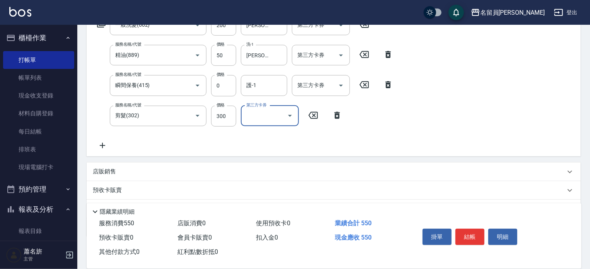
scroll to position [155, 0]
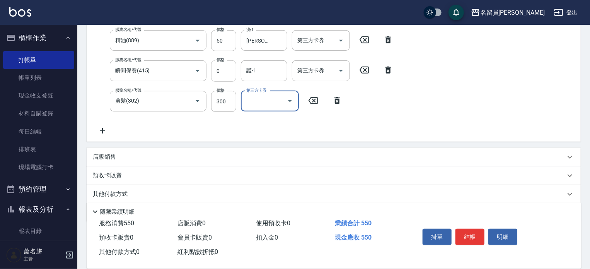
click at [226, 74] on input "0" at bounding box center [223, 70] width 25 height 21
click at [231, 58] on div "服務名稱/代號 一般洗髮(602) 服務名稱/代號 價格 200 價格 洗-1 [PERSON_NAME]-F 洗-1 第三方卡券 第三方卡券 服務名稱/代號…" at bounding box center [245, 67] width 305 height 135
click at [232, 74] on input "0" at bounding box center [223, 70] width 25 height 21
type input "50"
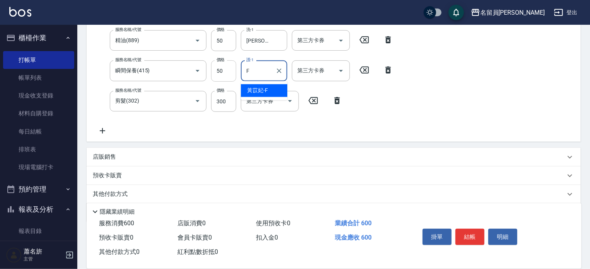
type input "[PERSON_NAME]-F"
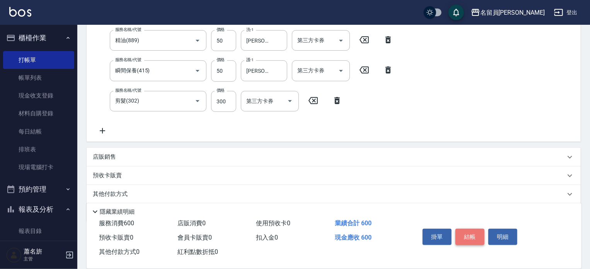
click at [468, 232] on button "結帳" at bounding box center [470, 237] width 29 height 16
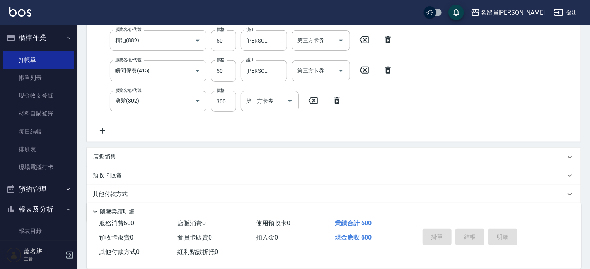
type input "[DATE] 19:15"
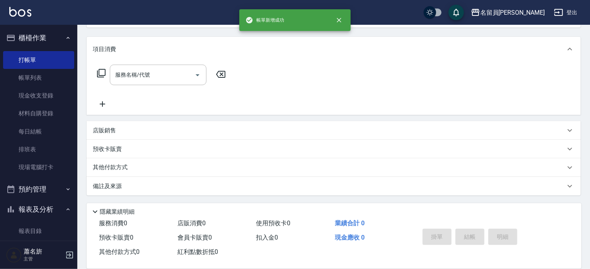
scroll to position [0, 0]
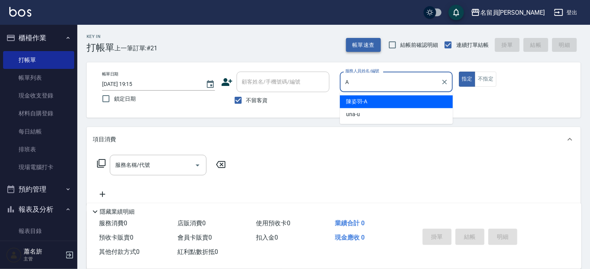
type input "[PERSON_NAME]"
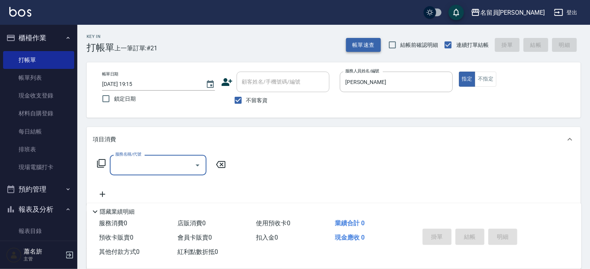
type input "A"
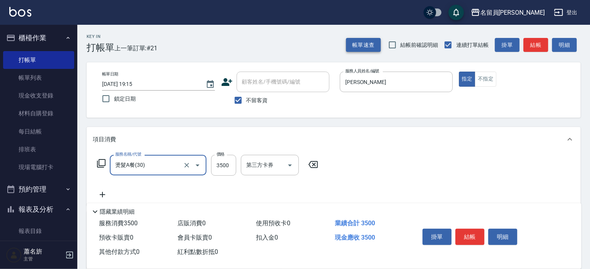
type input "燙髮A餐(30)"
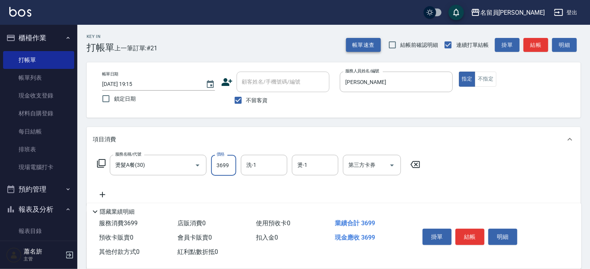
type input "3699"
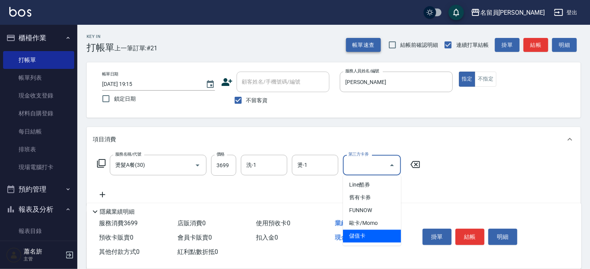
type input "儲值卡"
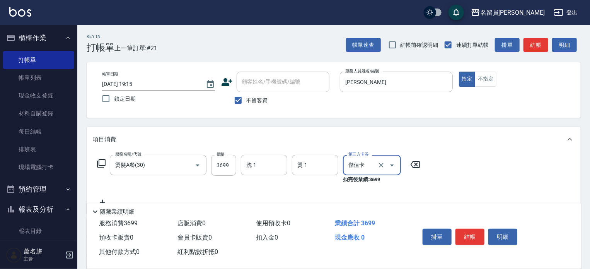
click at [477, 238] on button "結帳" at bounding box center [470, 237] width 29 height 16
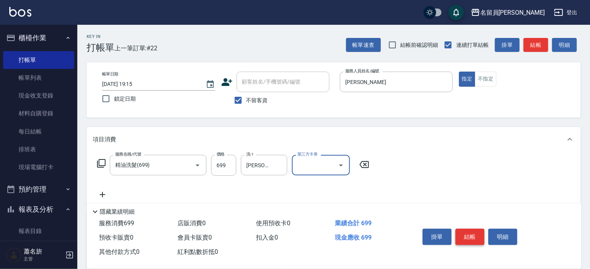
click at [472, 229] on button "結帳" at bounding box center [470, 237] width 29 height 16
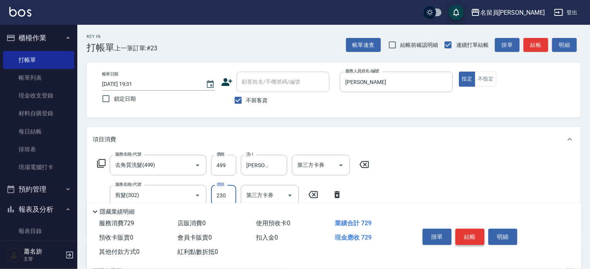
click at [472, 239] on button "結帳" at bounding box center [470, 237] width 29 height 16
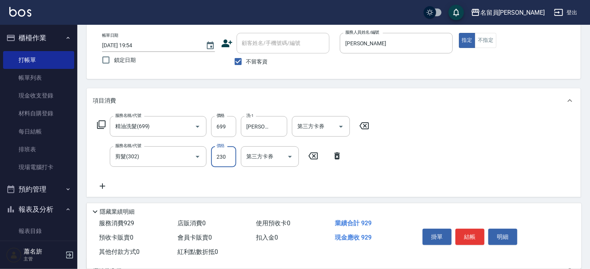
click at [472, 246] on div "掛單 結帳 明細" at bounding box center [470, 238] width 101 height 24
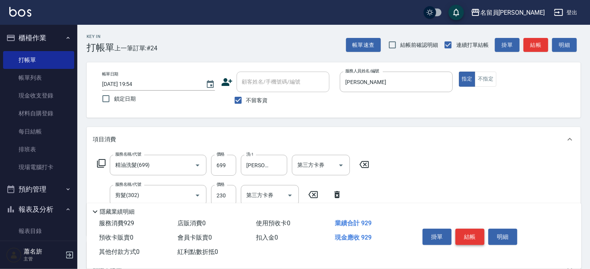
click at [467, 229] on button "結帳" at bounding box center [470, 237] width 29 height 16
click at [466, 233] on button "結帳" at bounding box center [470, 237] width 29 height 16
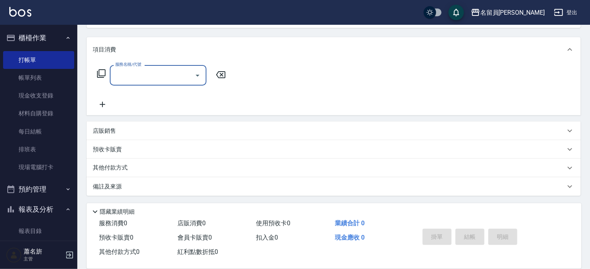
scroll to position [90, 0]
click at [409, 132] on div "店販銷售" at bounding box center [329, 131] width 473 height 8
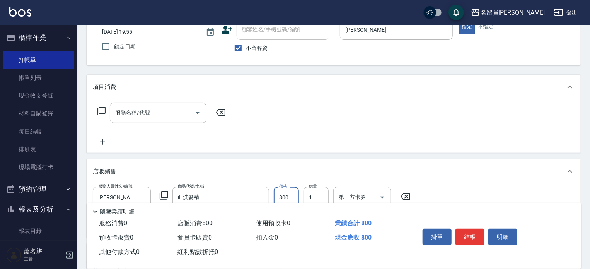
scroll to position [0, 0]
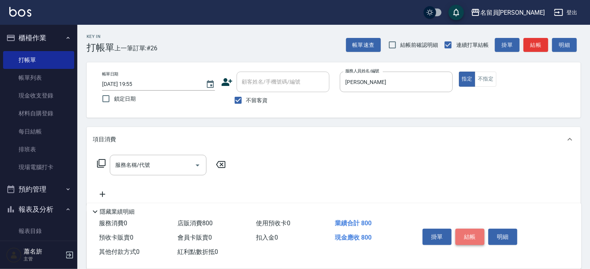
click at [475, 232] on button "結帳" at bounding box center [470, 237] width 29 height 16
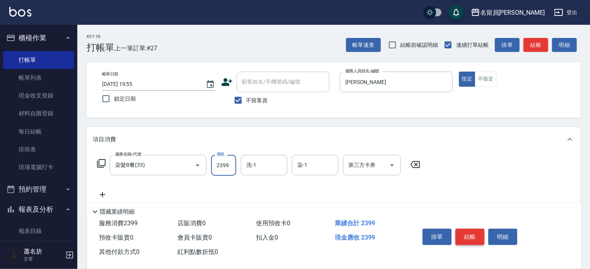
click at [475, 232] on button "結帳" at bounding box center [470, 237] width 29 height 16
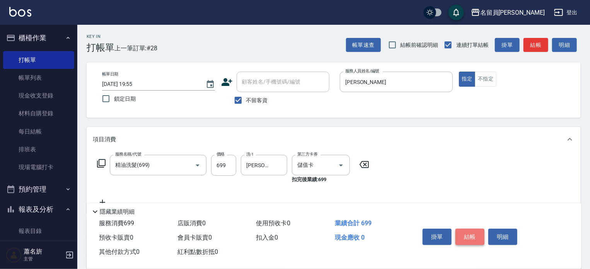
click at [475, 232] on button "結帳" at bounding box center [470, 237] width 29 height 16
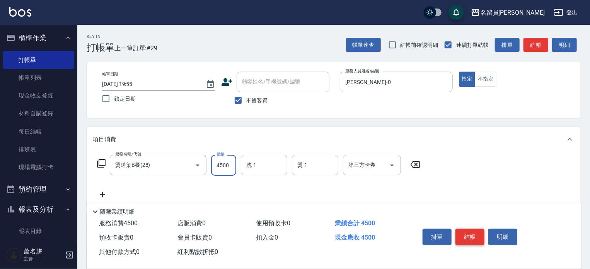
click at [475, 232] on button "結帳" at bounding box center [470, 237] width 29 height 16
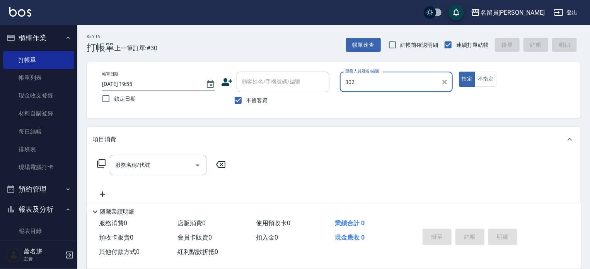
click at [459, 72] on button "指定" at bounding box center [467, 79] width 17 height 15
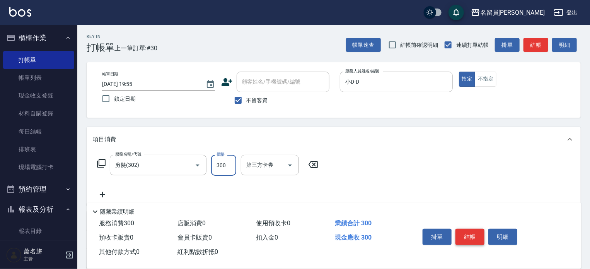
click at [475, 232] on button "結帳" at bounding box center [470, 237] width 29 height 16
click at [475, 236] on button "結帳" at bounding box center [470, 237] width 29 height 16
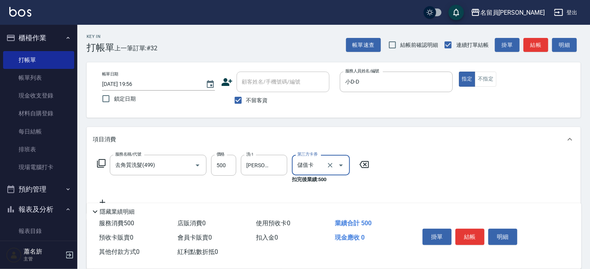
click at [475, 236] on button "結帳" at bounding box center [470, 237] width 29 height 16
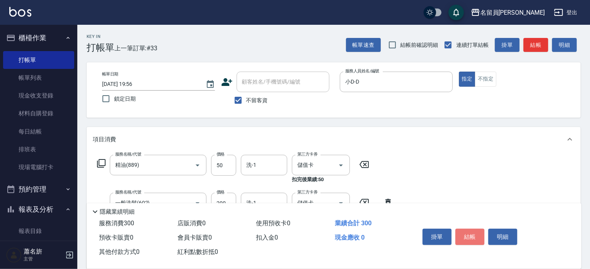
click at [475, 236] on button "結帳" at bounding box center [470, 237] width 29 height 16
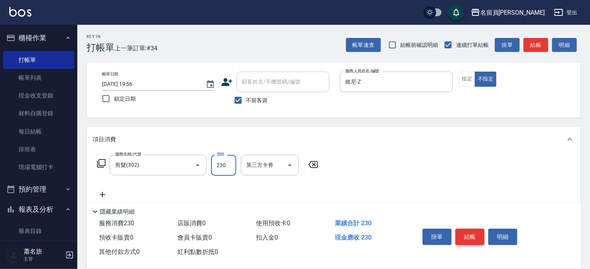
click at [475, 236] on button "結帳" at bounding box center [470, 237] width 29 height 16
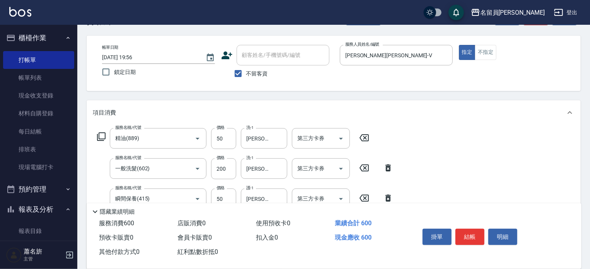
scroll to position [77, 0]
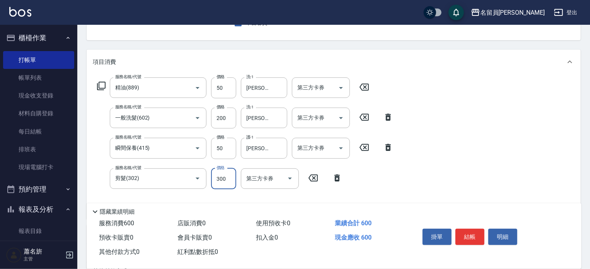
click at [478, 237] on button "結帳" at bounding box center [470, 237] width 29 height 16
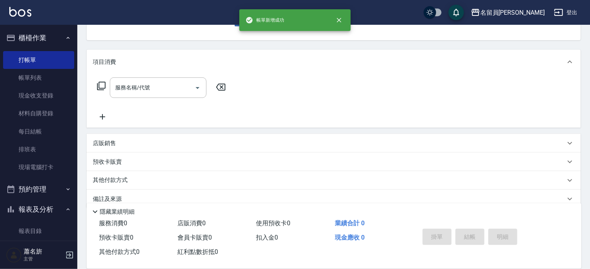
scroll to position [0, 0]
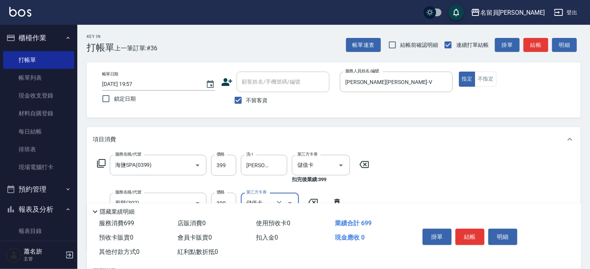
click at [477, 237] on button "結帳" at bounding box center [470, 237] width 29 height 16
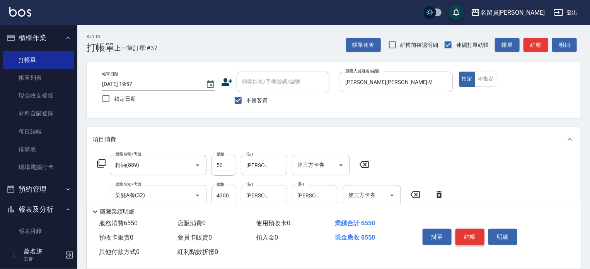
click at [465, 235] on button "結帳" at bounding box center [470, 237] width 29 height 16
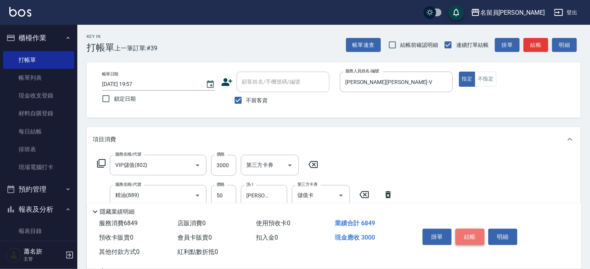
click at [465, 235] on button "結帳" at bounding box center [470, 237] width 29 height 16
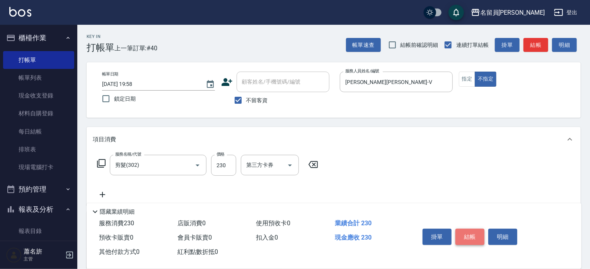
click at [465, 236] on button "結帳" at bounding box center [470, 237] width 29 height 16
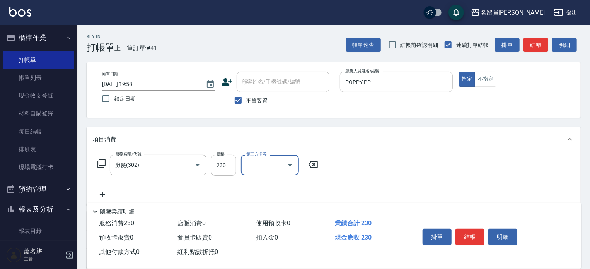
click at [464, 236] on button "結帳" at bounding box center [470, 237] width 29 height 16
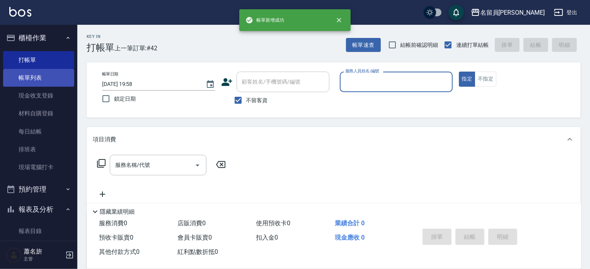
click at [56, 69] on link "帳單列表" at bounding box center [38, 78] width 71 height 18
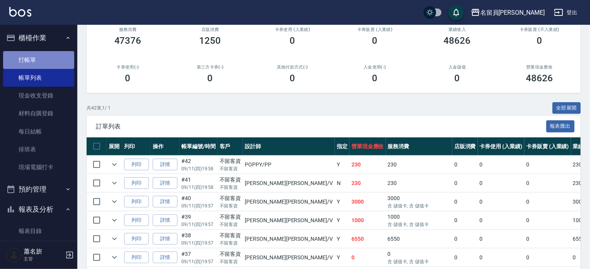
click at [62, 65] on link "打帳單" at bounding box center [38, 60] width 71 height 18
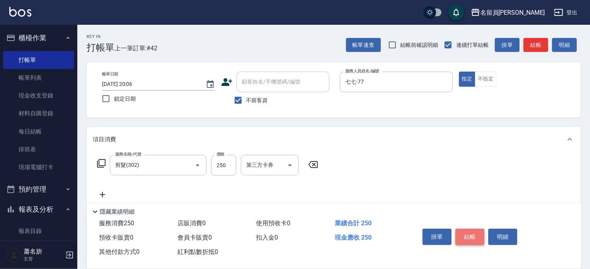
click at [475, 229] on button "結帳" at bounding box center [470, 237] width 29 height 16
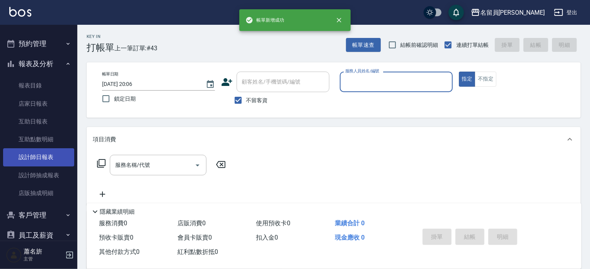
scroll to position [155, 0]
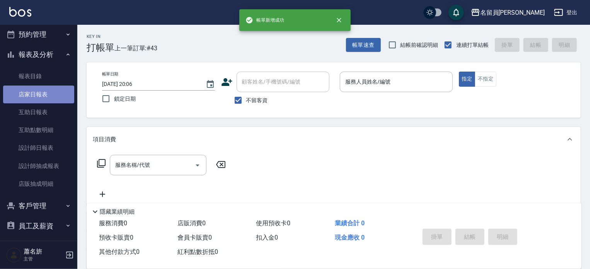
click at [59, 87] on link "店家日報表" at bounding box center [38, 94] width 71 height 18
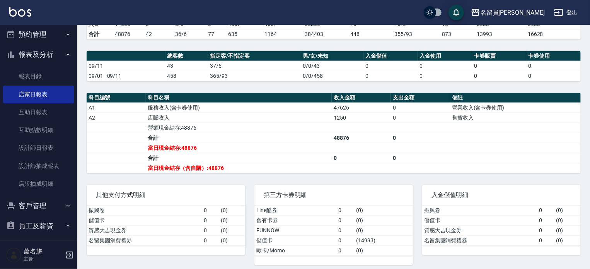
scroll to position [210, 0]
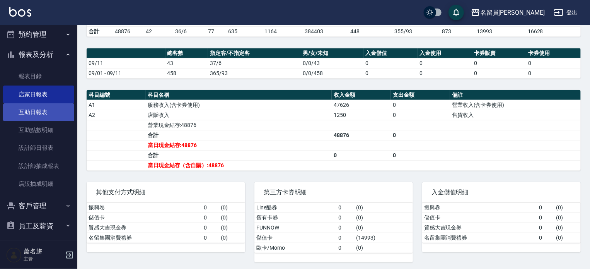
click at [51, 112] on link "互助日報表" at bounding box center [38, 112] width 71 height 18
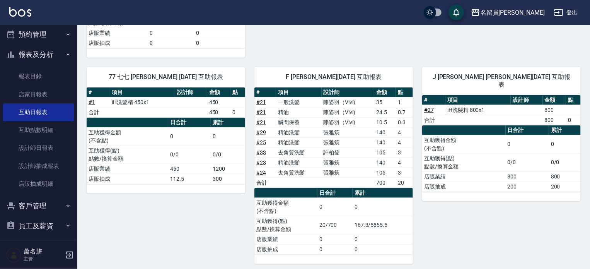
scroll to position [405, 0]
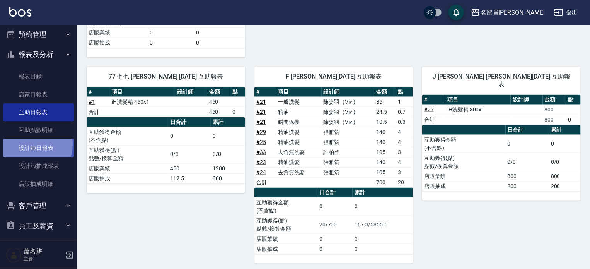
click at [25, 144] on link "設計師日報表" at bounding box center [38, 148] width 71 height 18
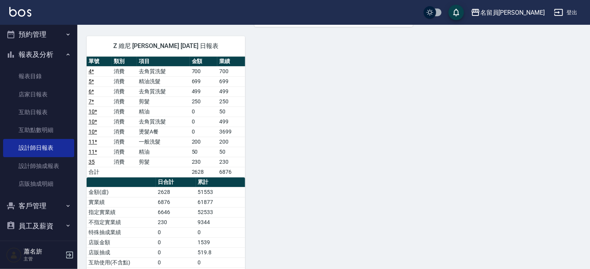
scroll to position [1044, 0]
